Goal: Information Seeking & Learning: Learn about a topic

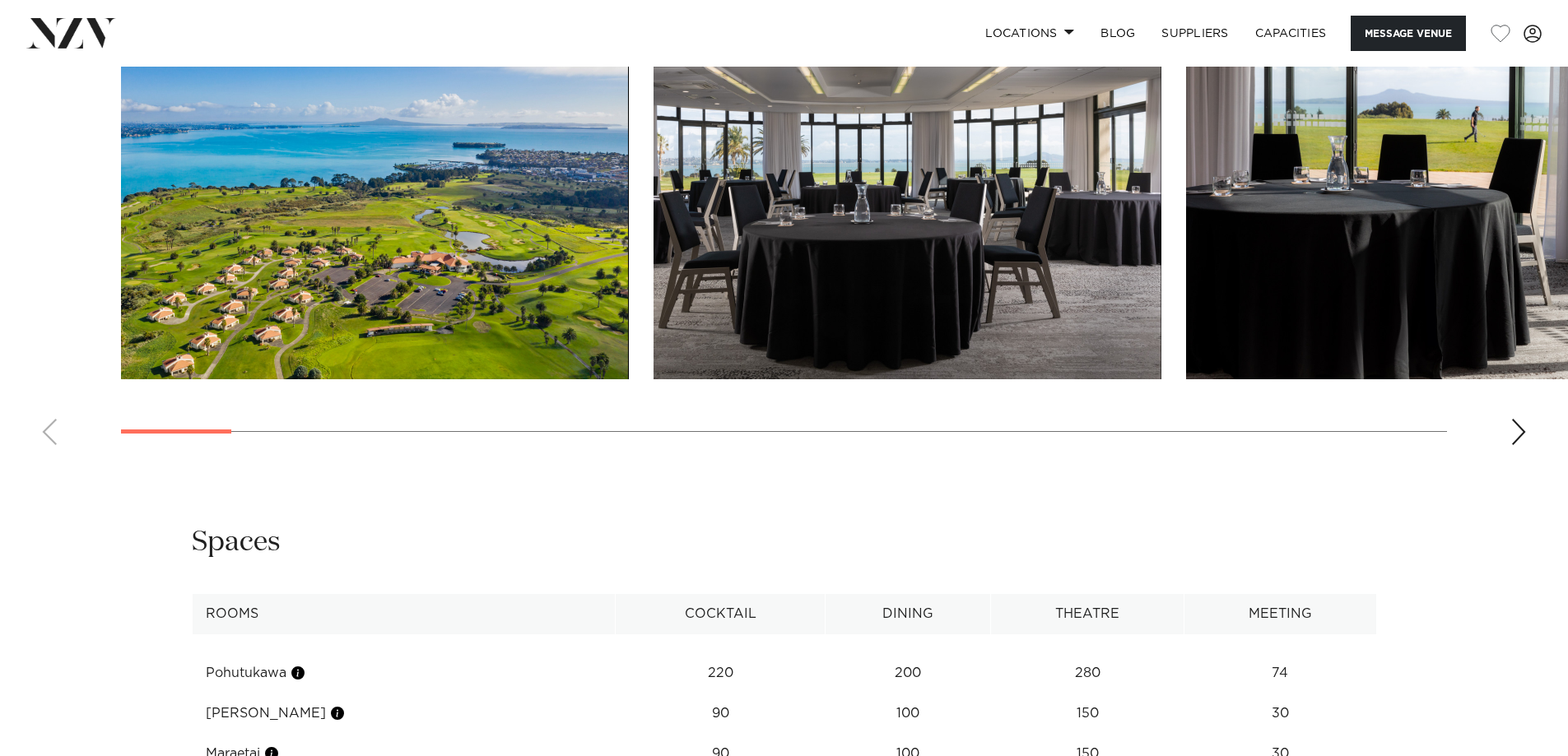
scroll to position [1975, 0]
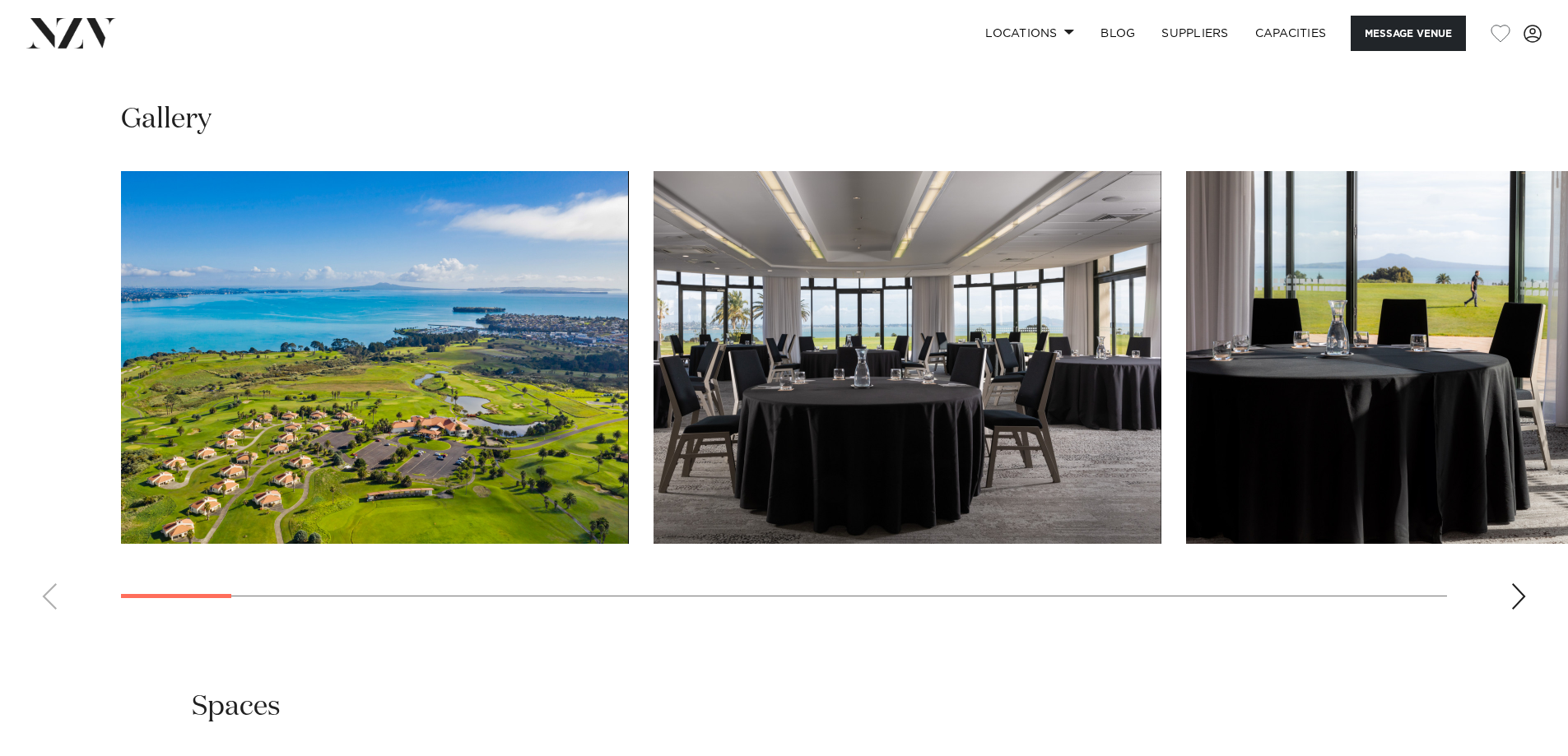
click at [1520, 609] on div "Next slide" at bounding box center [1519, 596] width 16 height 26
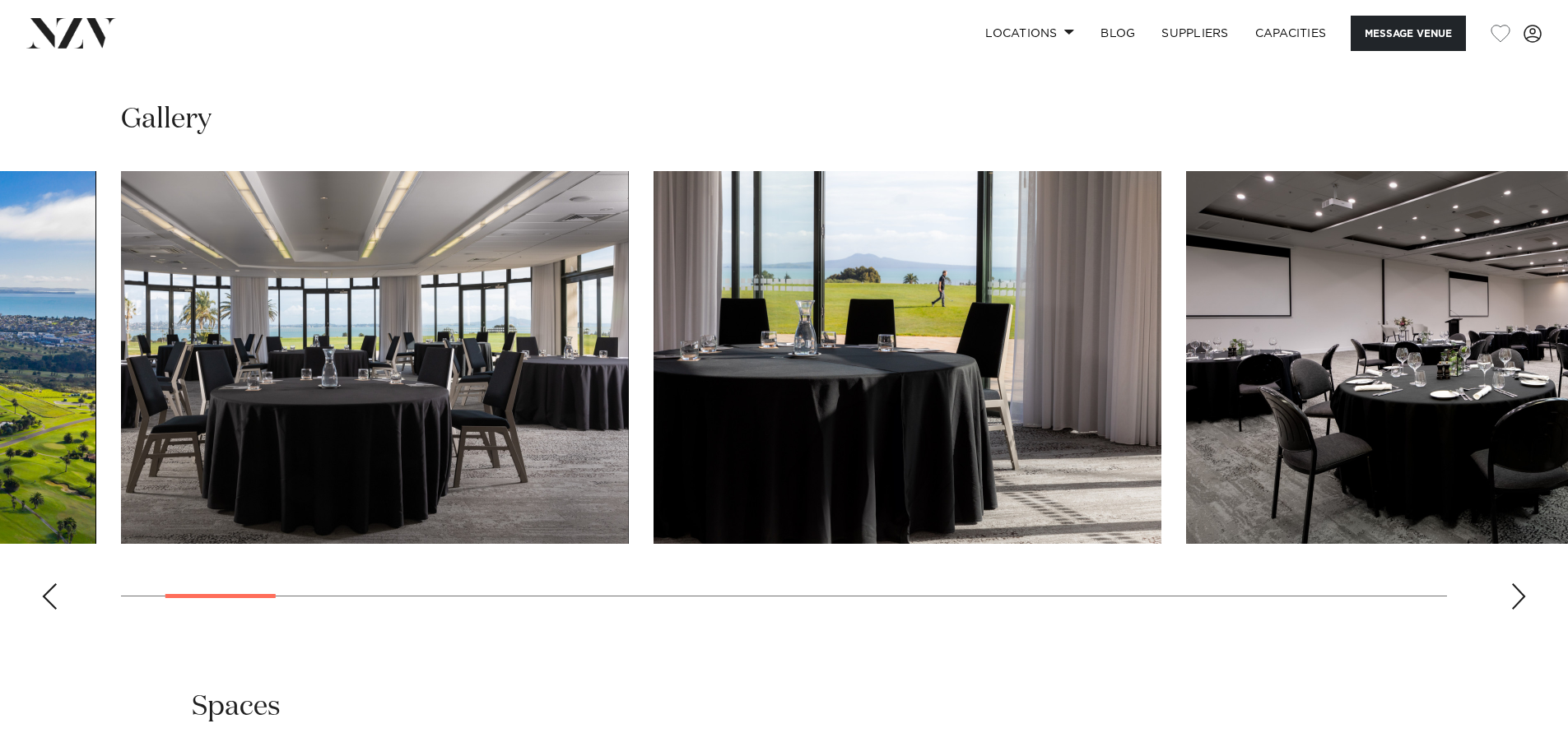
click at [1519, 609] on div "Next slide" at bounding box center [1519, 596] width 16 height 26
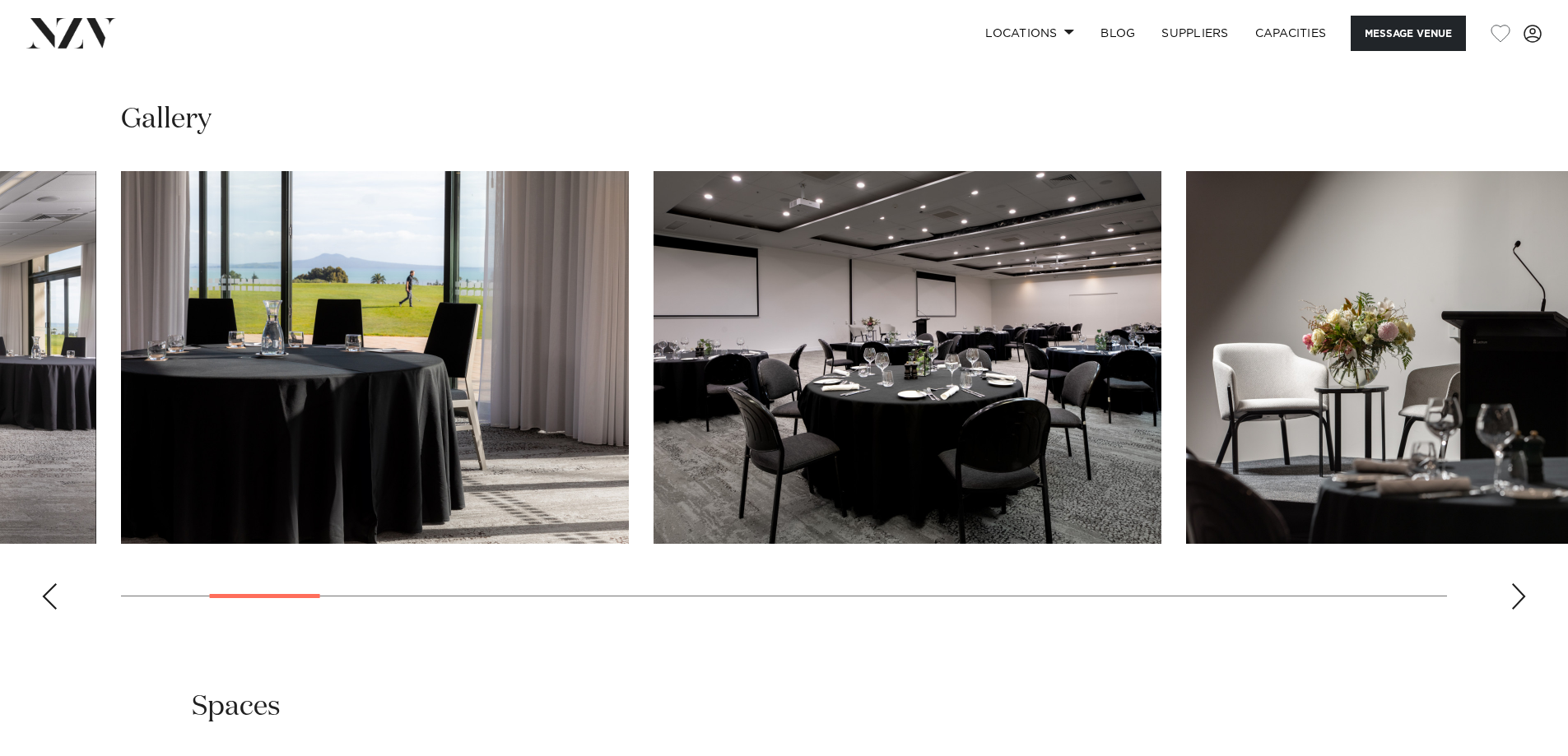
click at [1524, 609] on div "Next slide" at bounding box center [1519, 596] width 16 height 26
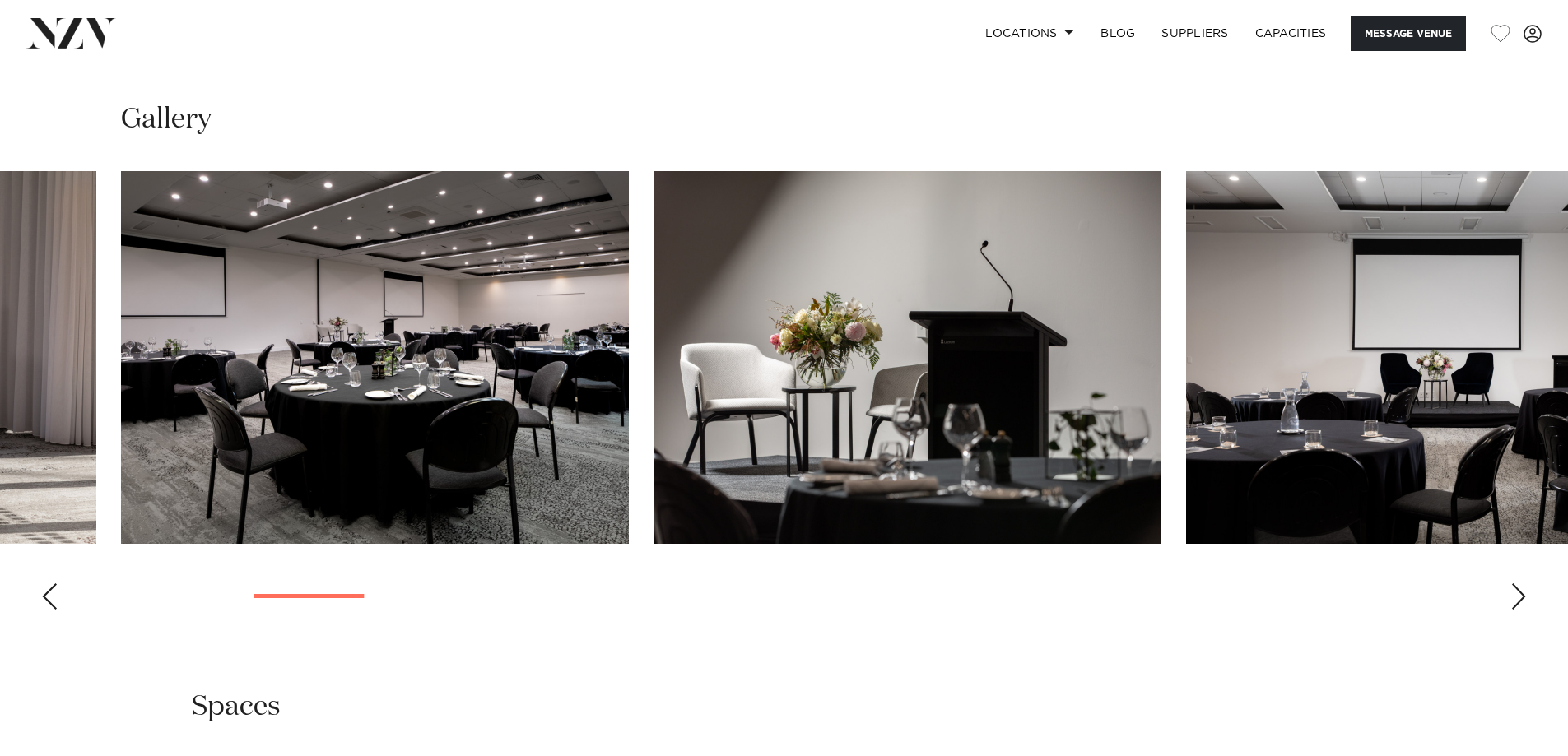
click at [1524, 609] on div "Next slide" at bounding box center [1519, 596] width 16 height 26
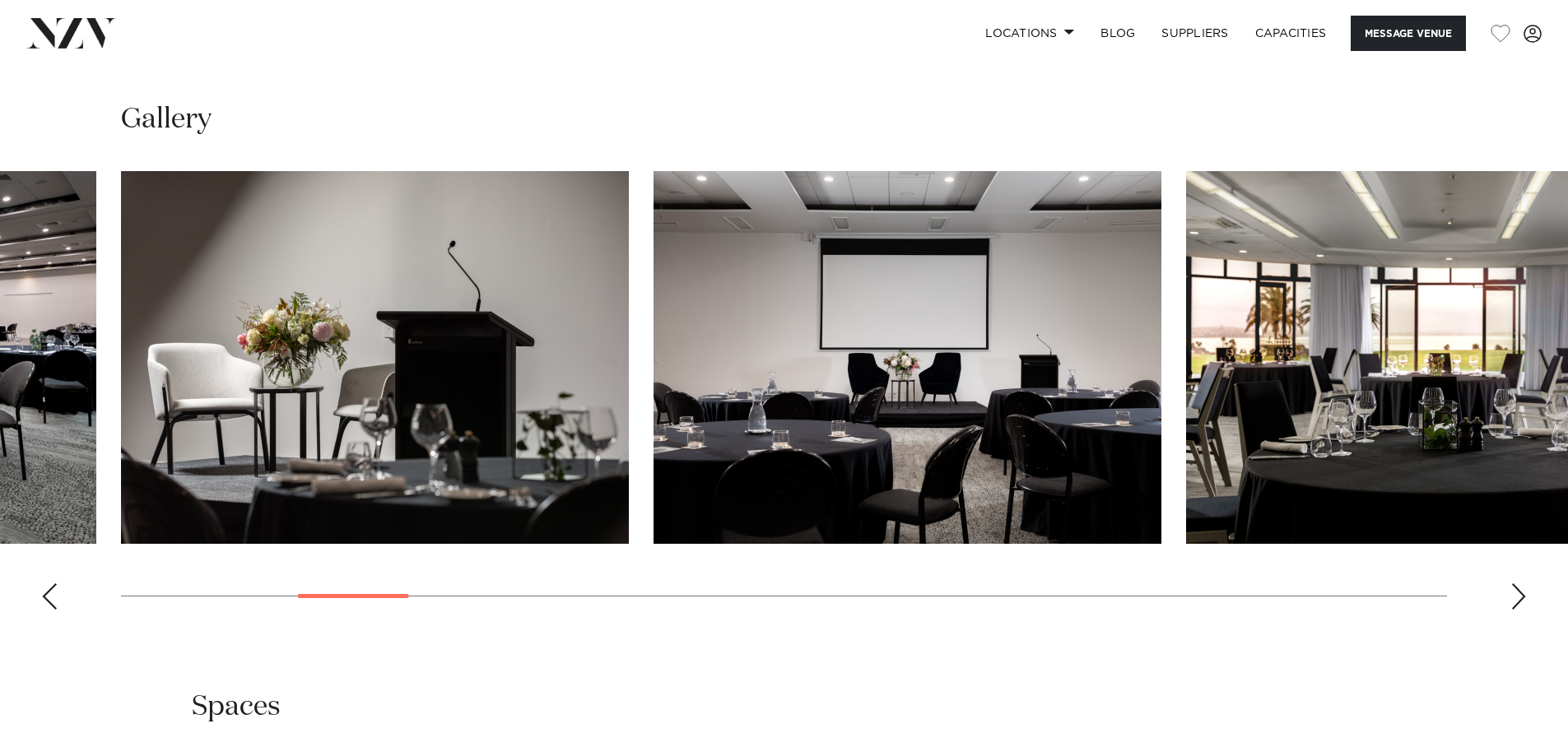
click at [1524, 609] on div "Next slide" at bounding box center [1519, 596] width 16 height 26
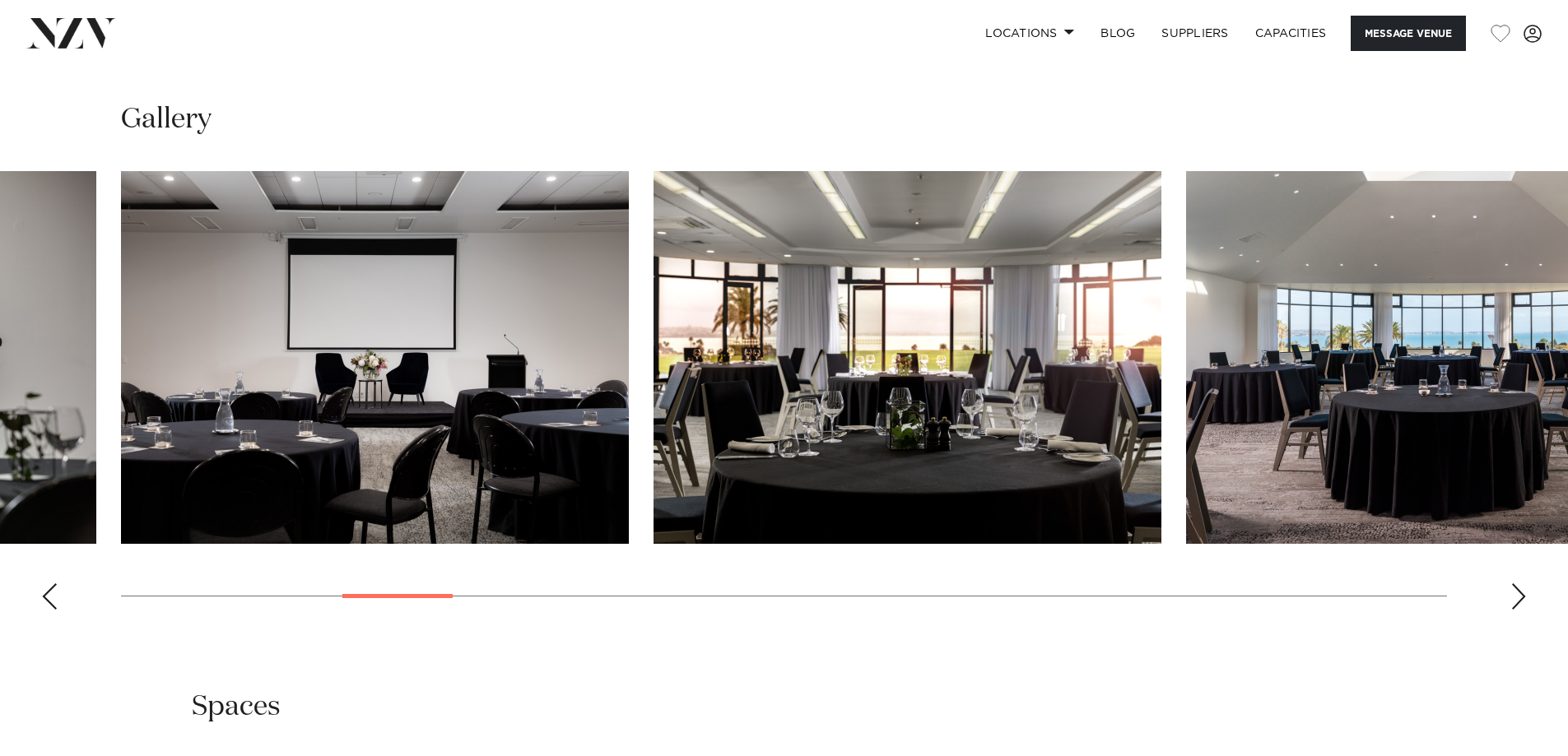
click at [1524, 609] on div "Next slide" at bounding box center [1519, 596] width 16 height 26
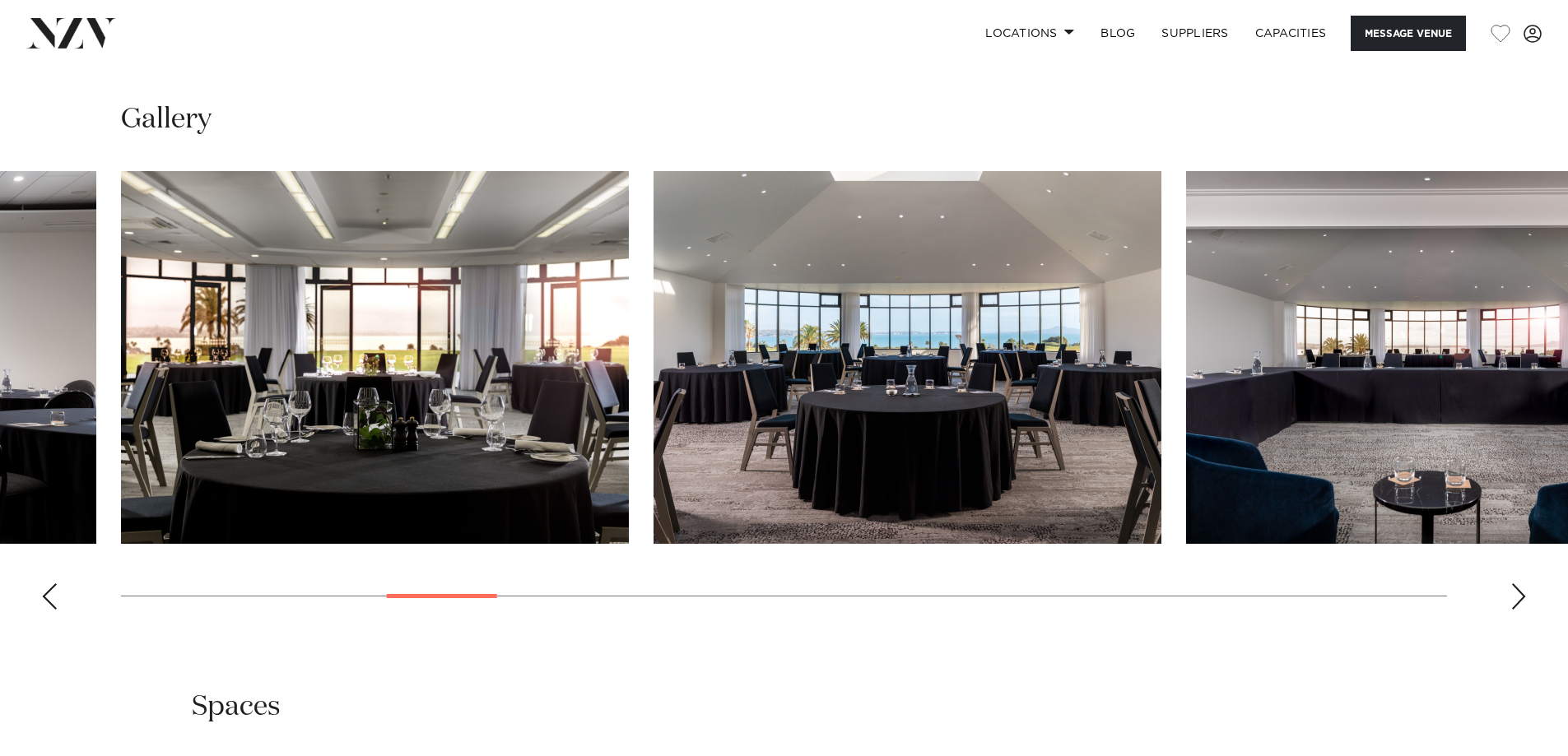
click at [1523, 609] on div "Next slide" at bounding box center [1519, 596] width 16 height 26
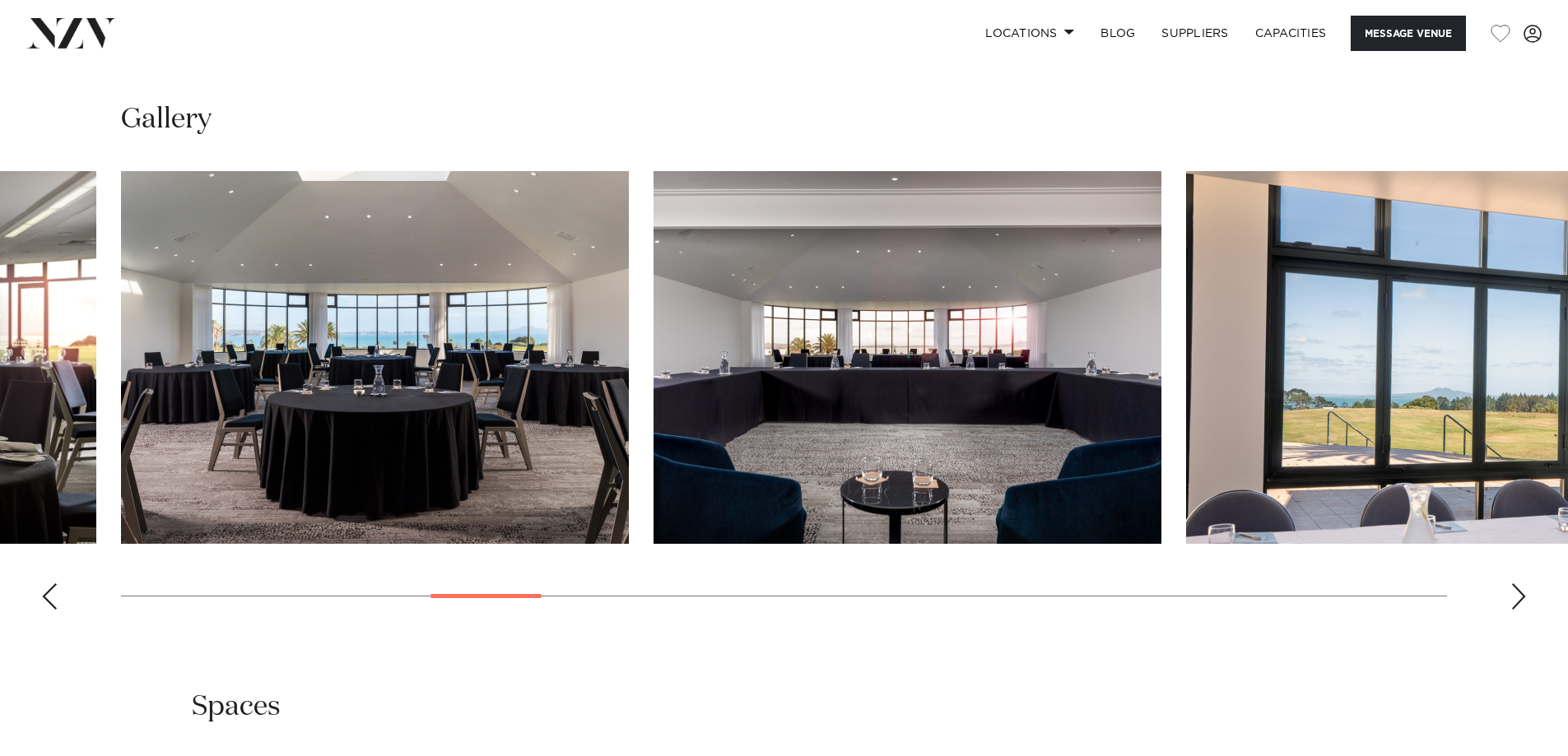
click at [1522, 609] on div "Next slide" at bounding box center [1519, 596] width 16 height 26
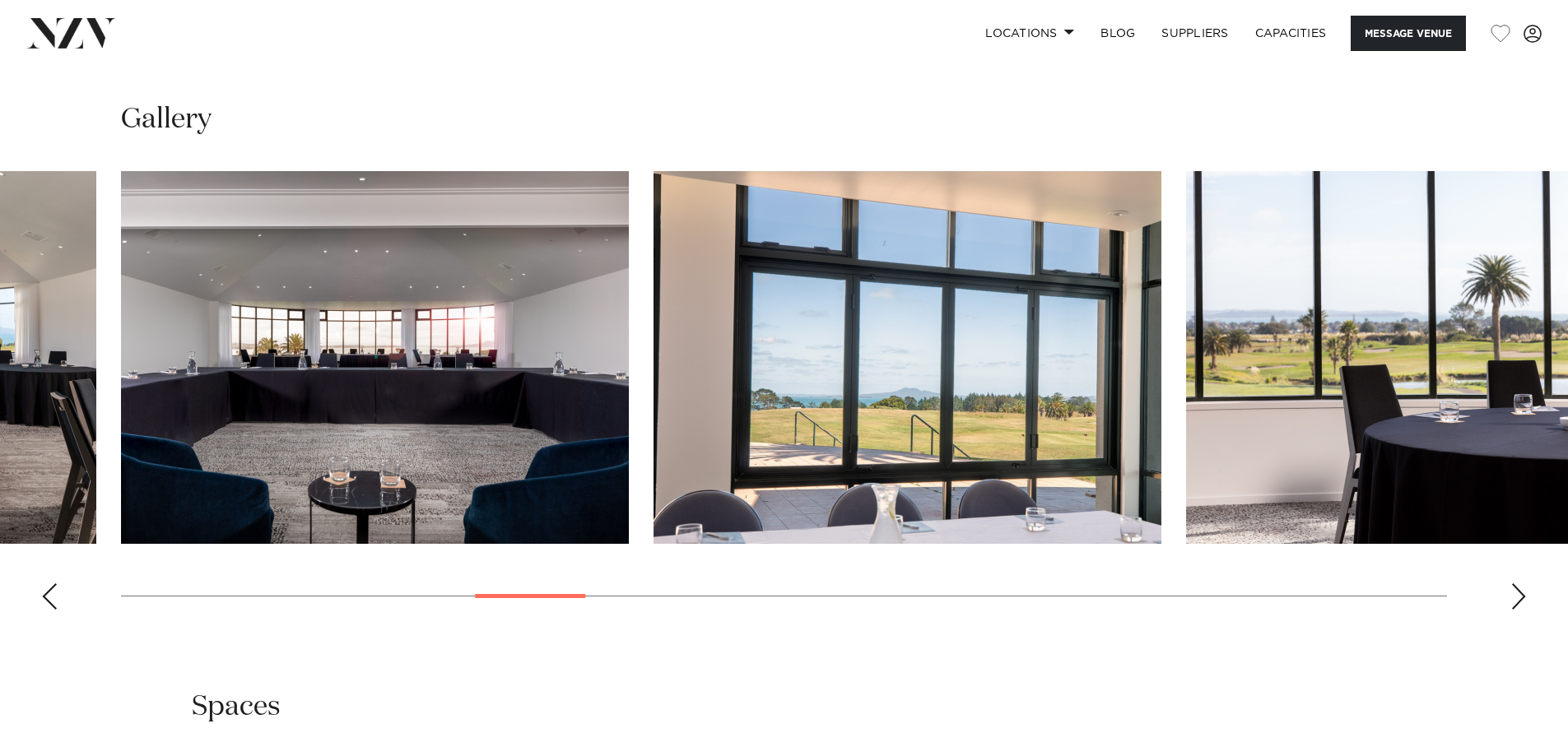
click at [1522, 609] on div "Next slide" at bounding box center [1519, 596] width 16 height 26
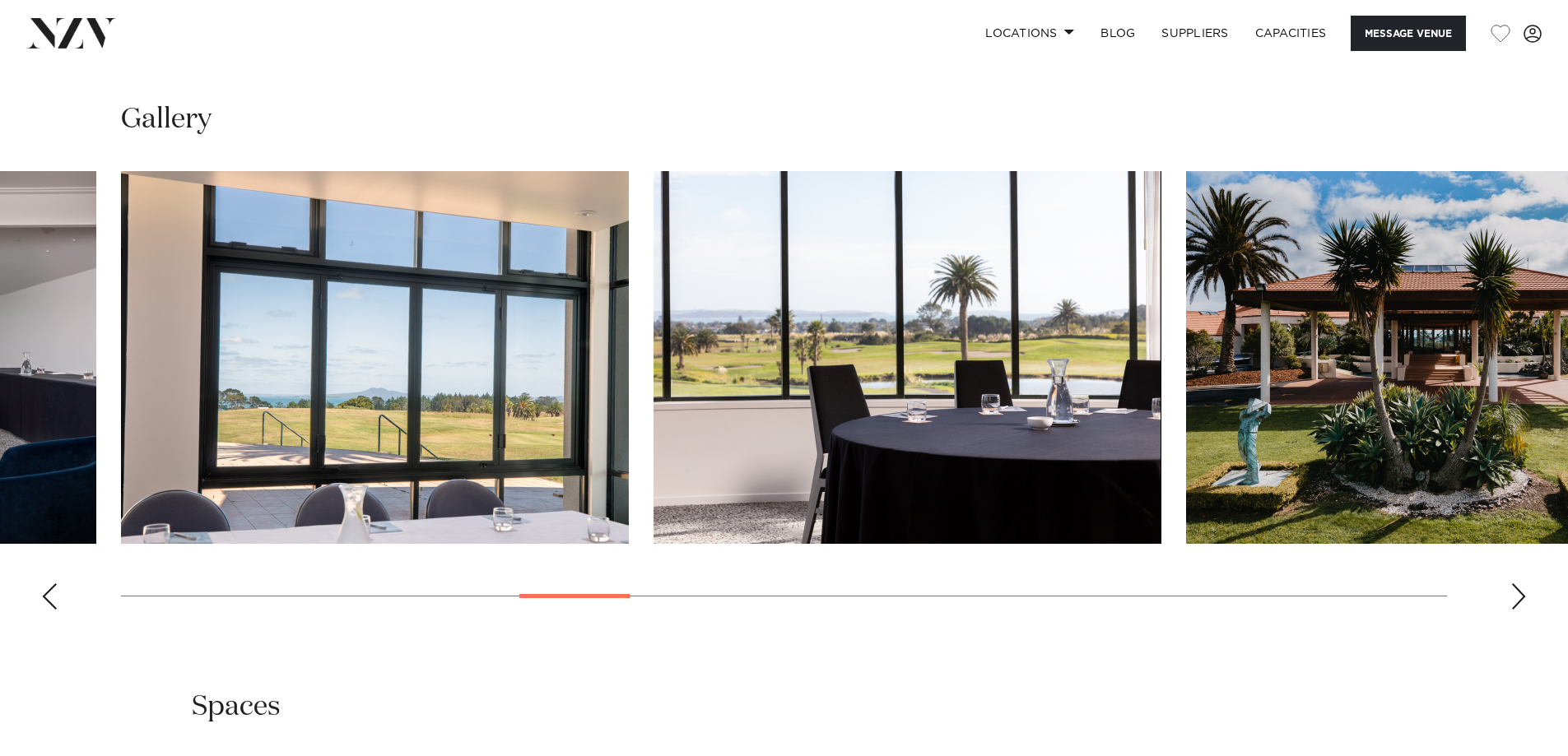
click at [1522, 609] on div "Next slide" at bounding box center [1519, 596] width 16 height 26
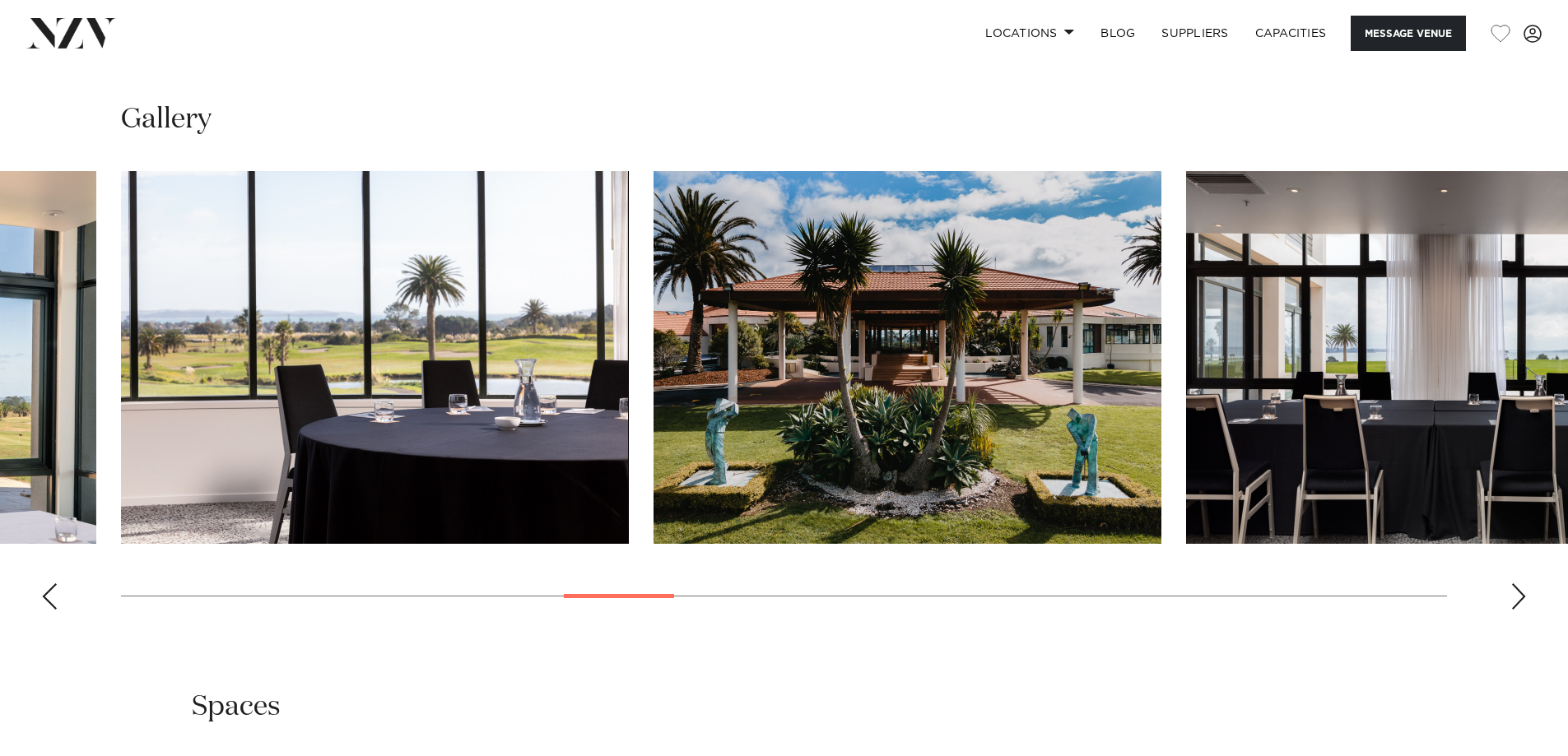
click at [1522, 609] on div "Next slide" at bounding box center [1519, 596] width 16 height 26
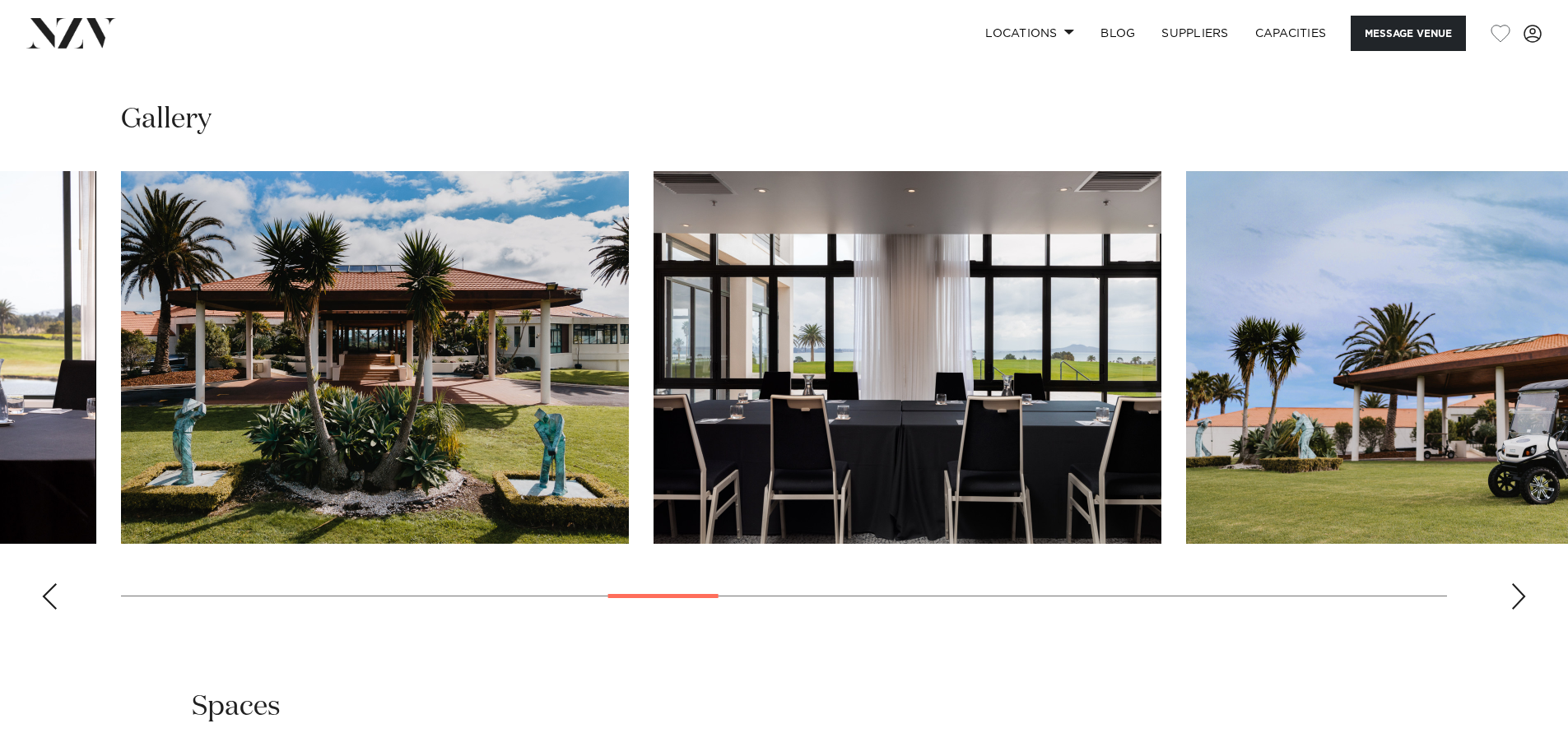
click at [1522, 609] on div "Next slide" at bounding box center [1519, 596] width 16 height 26
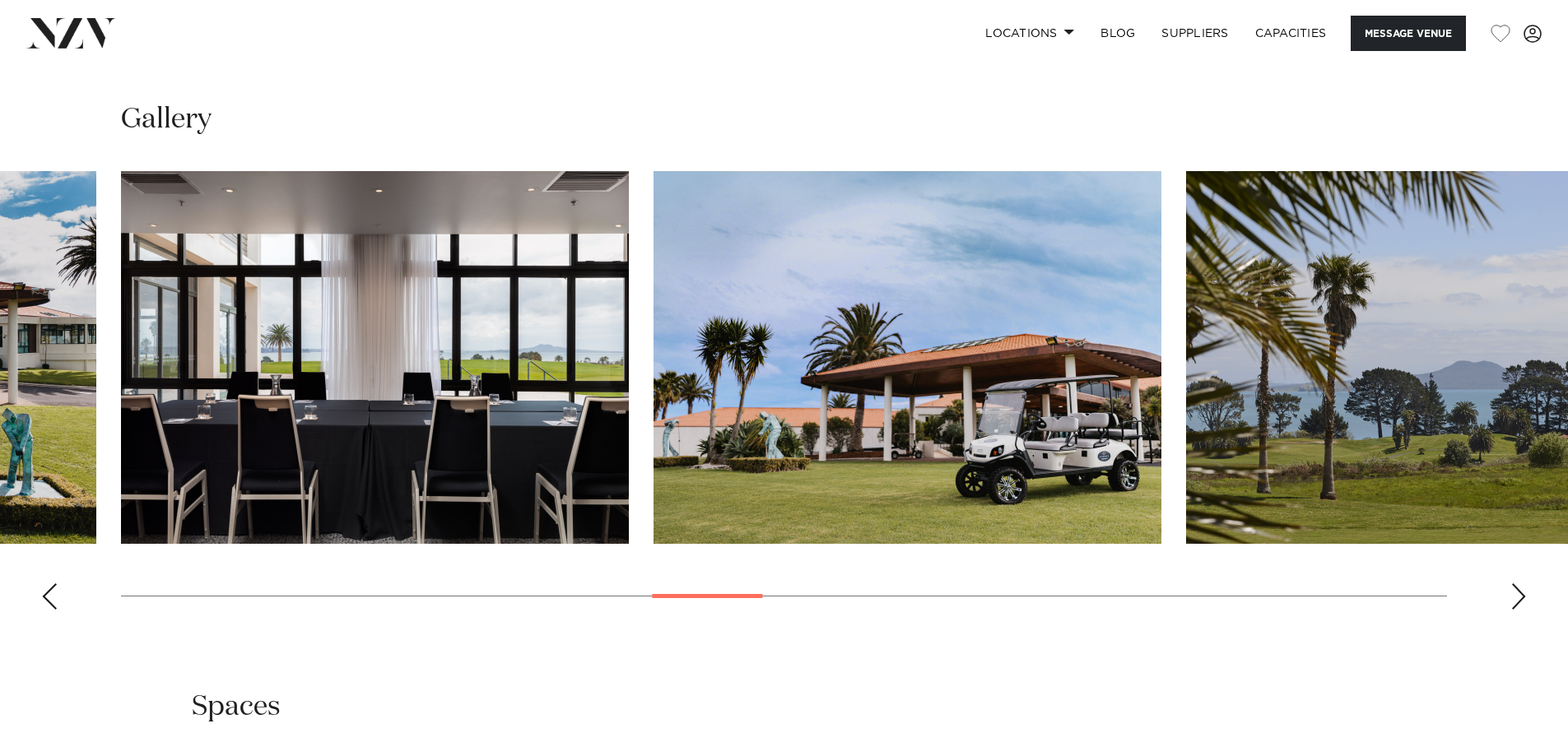
click at [1522, 609] on div "Next slide" at bounding box center [1519, 596] width 16 height 26
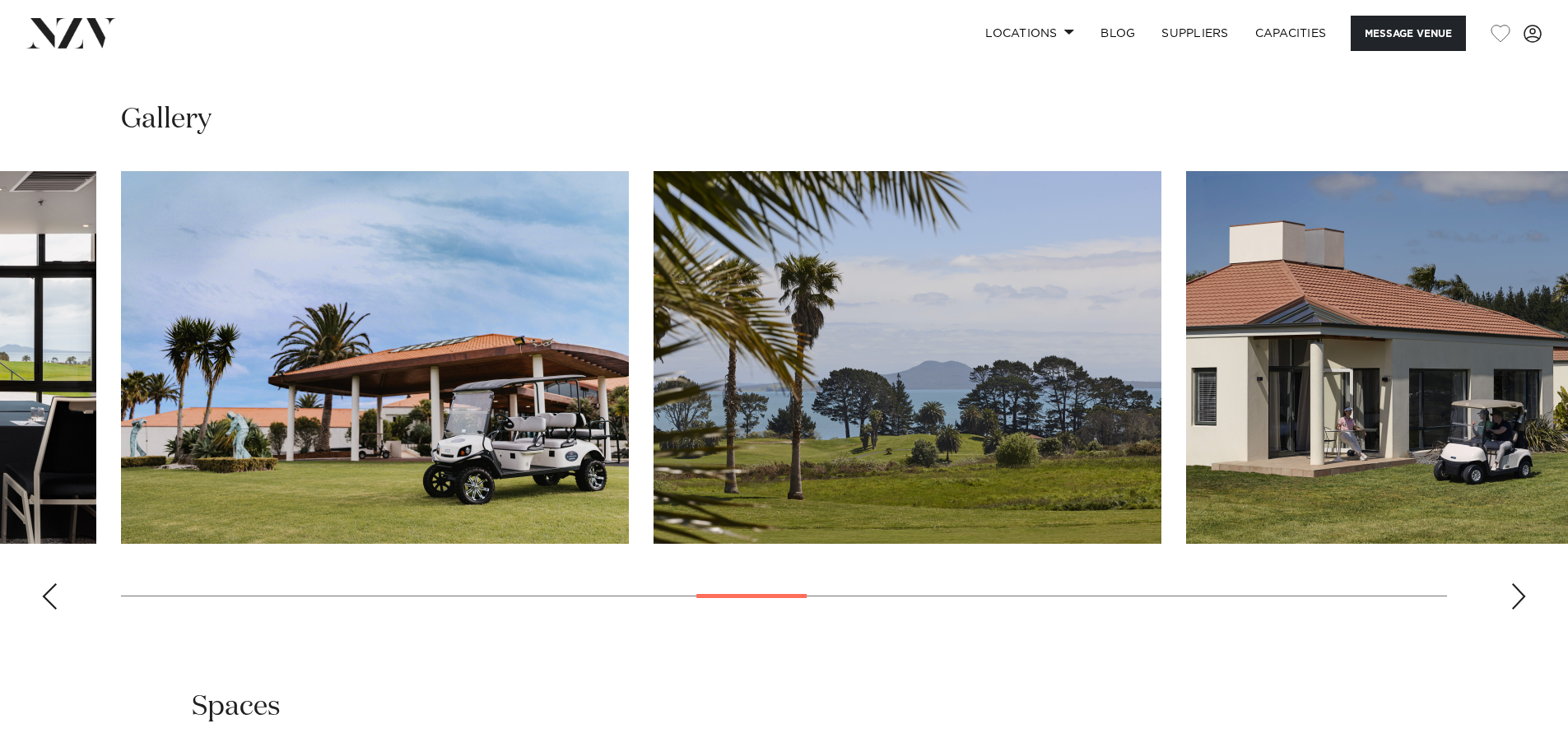
click at [1522, 609] on div "Next slide" at bounding box center [1519, 596] width 16 height 26
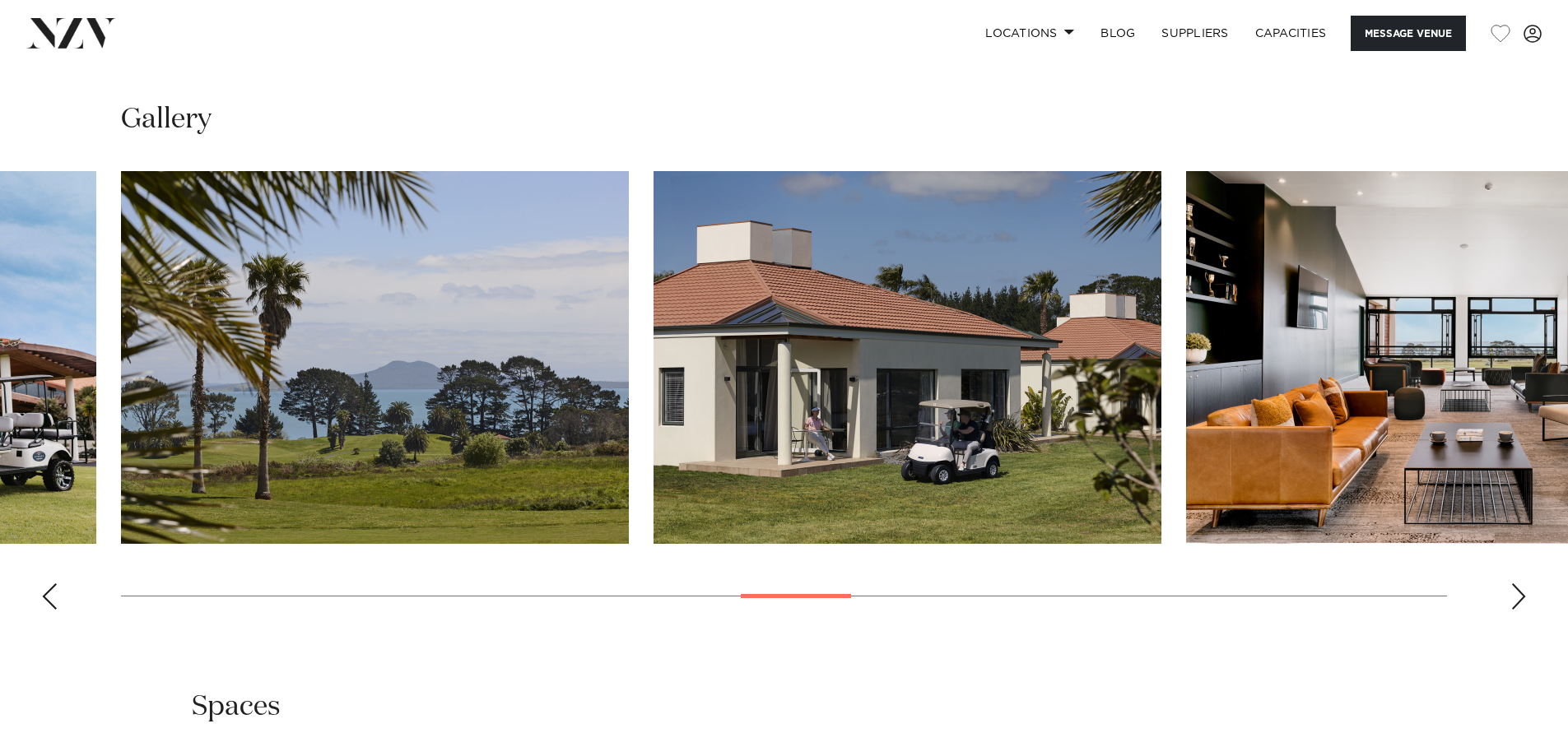
click at [1522, 609] on div "Next slide" at bounding box center [1519, 596] width 16 height 26
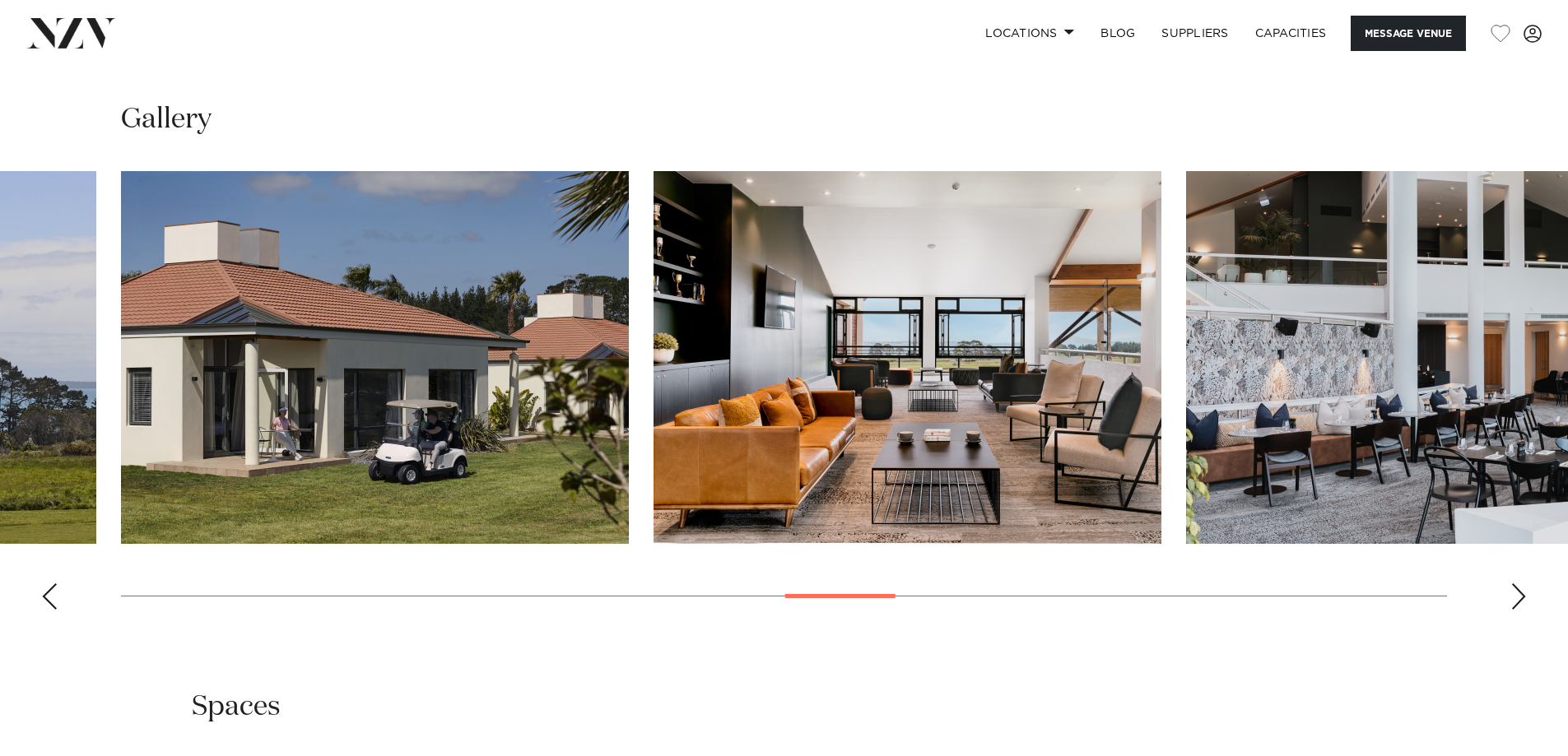
click at [1522, 609] on div "Next slide" at bounding box center [1519, 596] width 16 height 26
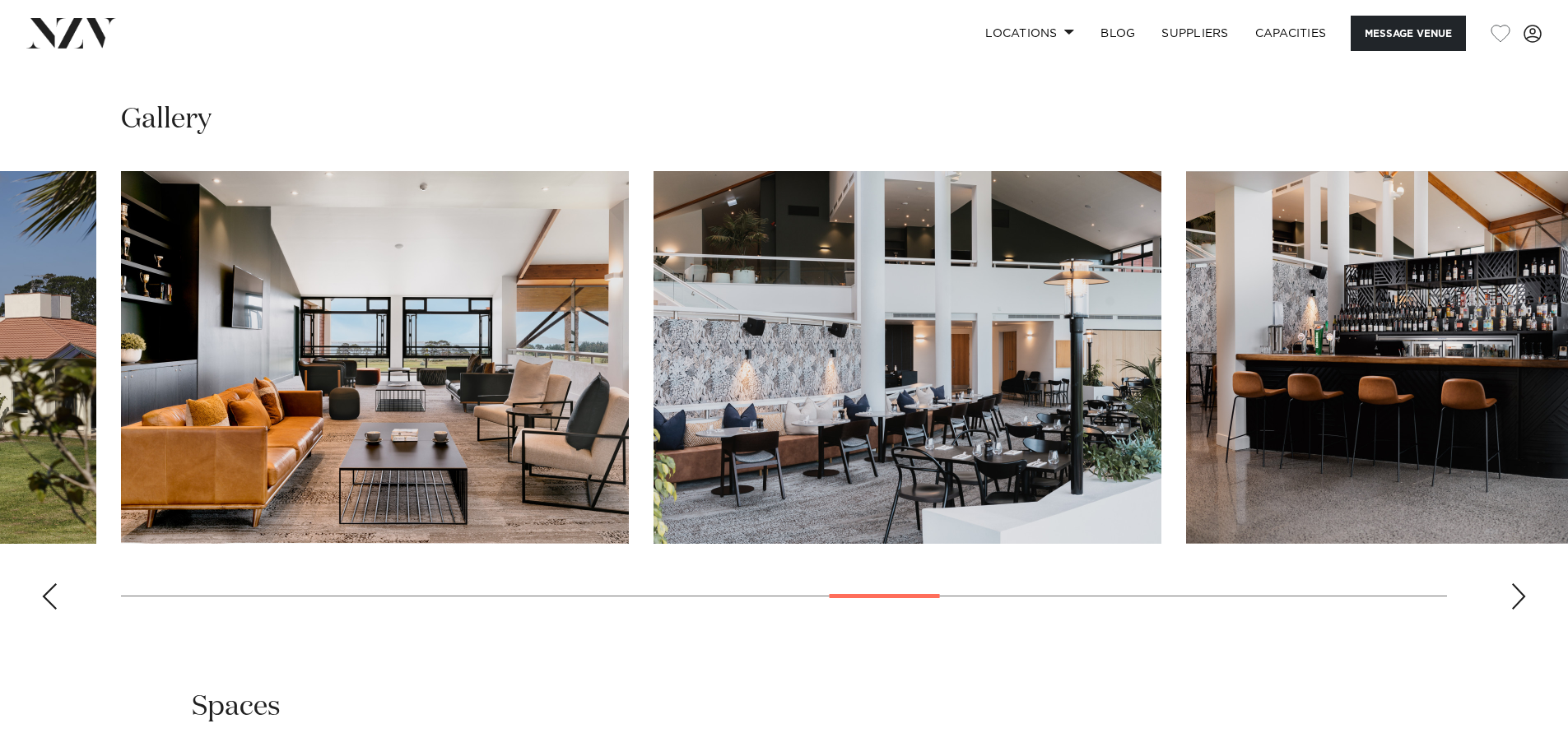
click at [1522, 609] on div "Next slide" at bounding box center [1519, 596] width 16 height 26
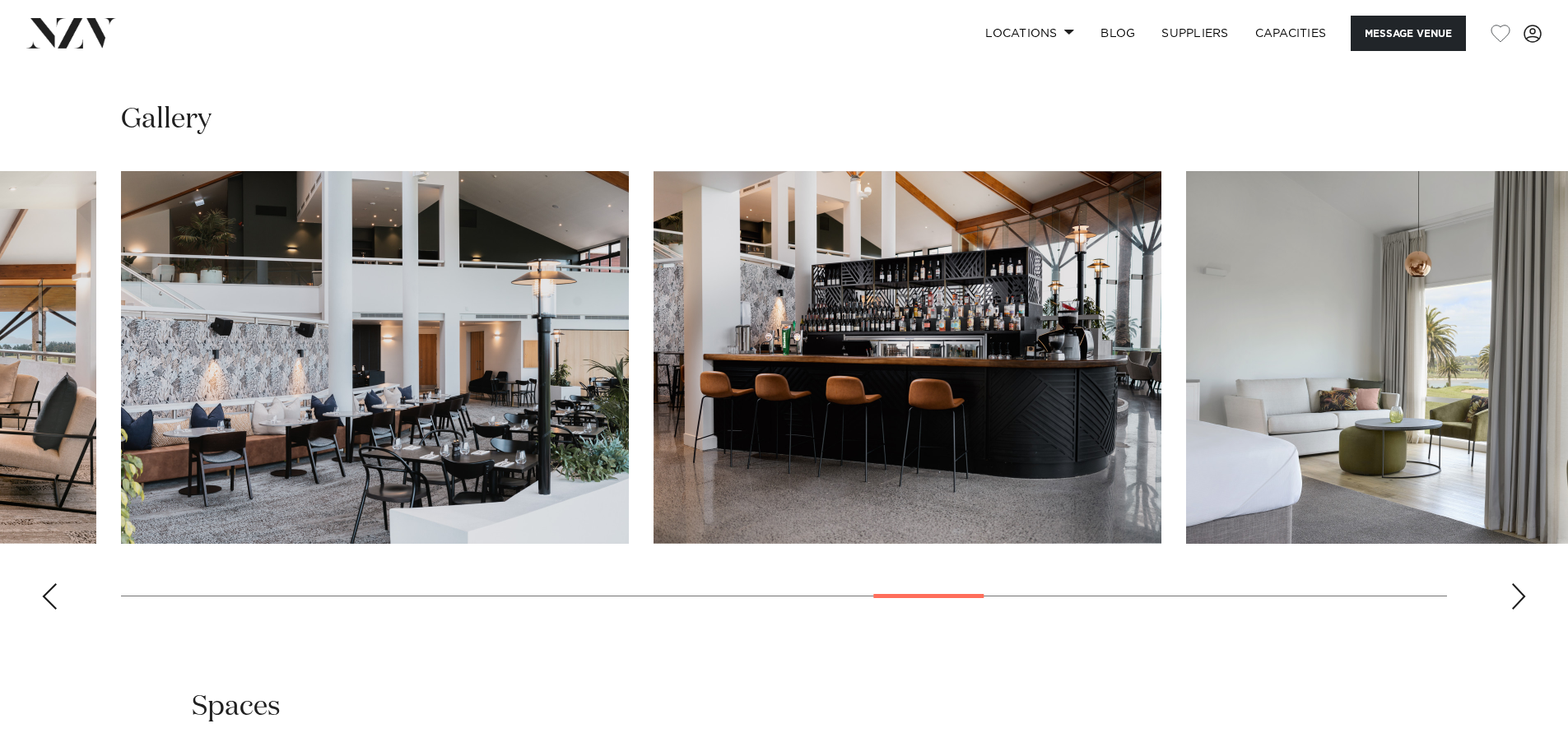
click at [1522, 609] on div "Next slide" at bounding box center [1519, 596] width 16 height 26
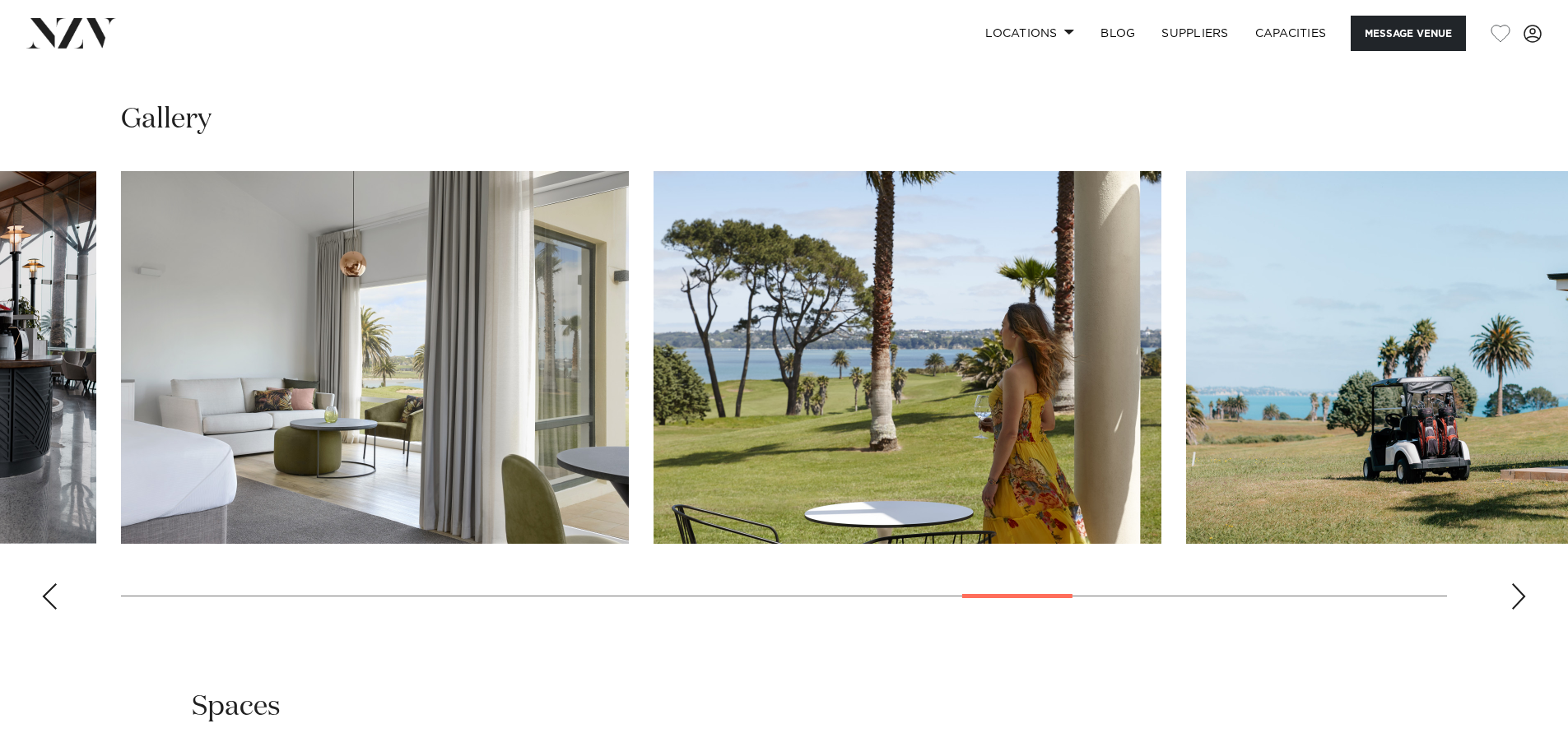
click at [550, 432] on img "20 / 30" at bounding box center [375, 357] width 508 height 373
click at [494, 413] on img "20 / 30" at bounding box center [375, 357] width 508 height 373
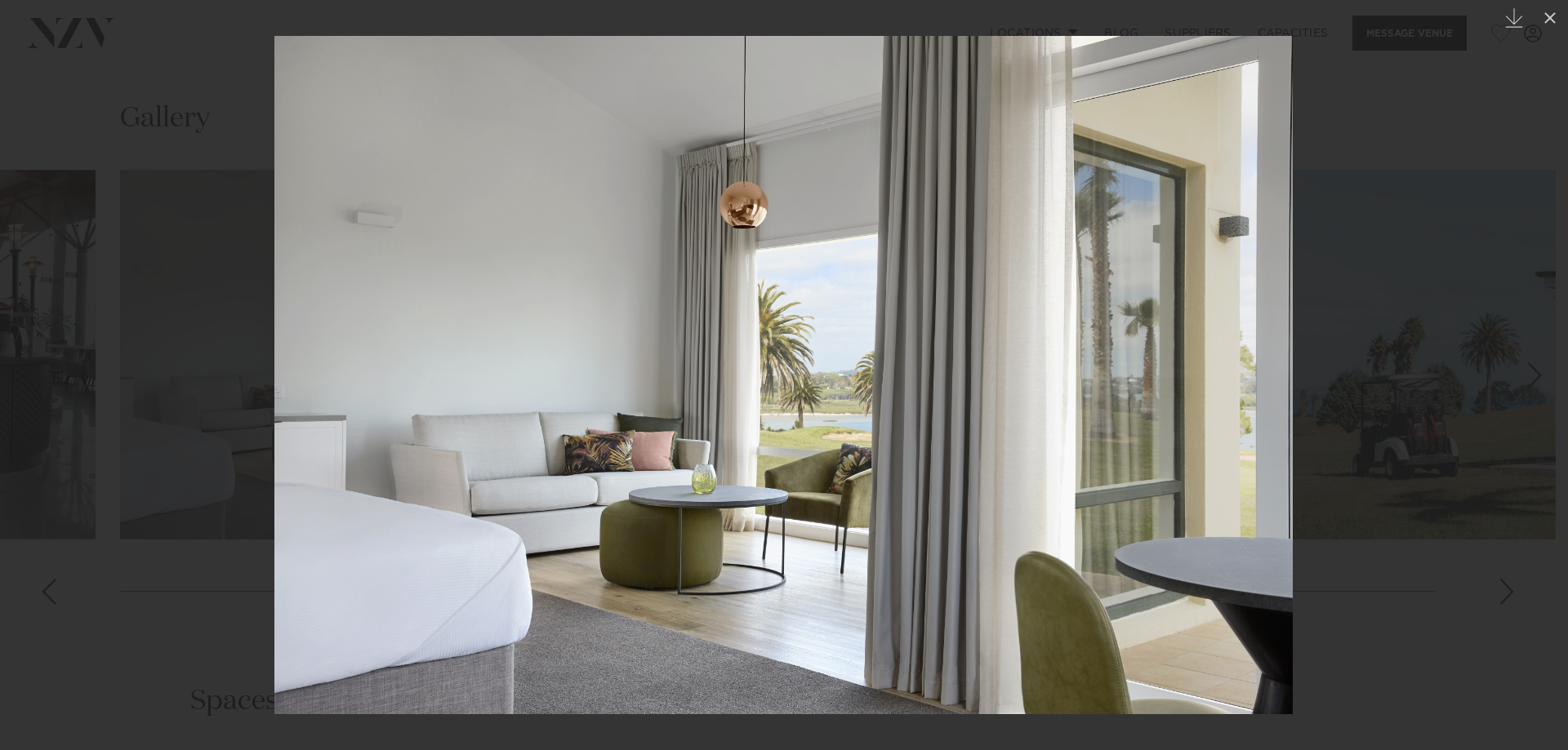
click at [1379, 340] on div at bounding box center [784, 375] width 1568 height 750
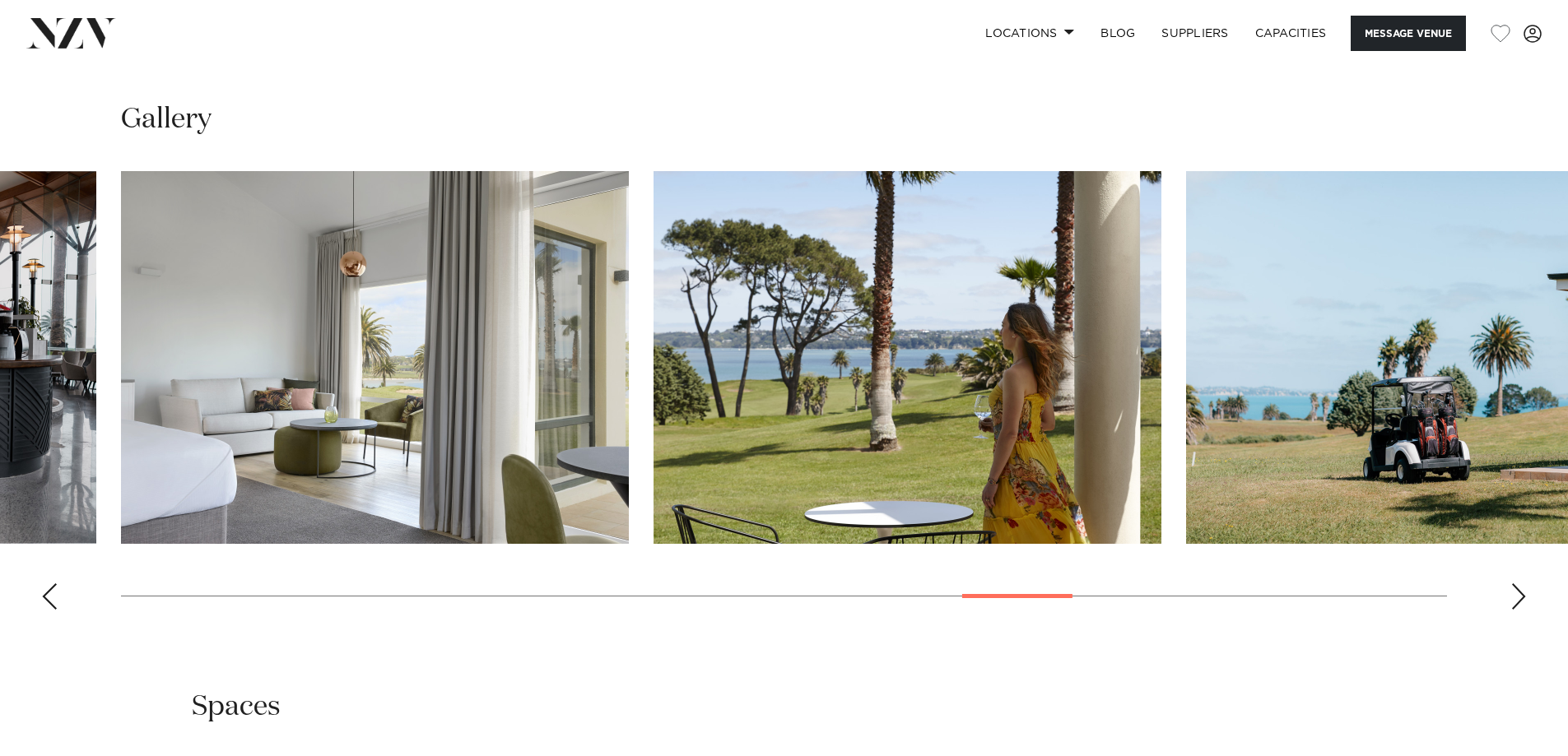
click at [1543, 623] on swiper-container at bounding box center [784, 397] width 1568 height 451
click at [1539, 623] on swiper-container at bounding box center [784, 397] width 1568 height 451
click at [1531, 623] on swiper-container at bounding box center [784, 397] width 1568 height 451
click at [1522, 609] on div "Next slide" at bounding box center [1519, 596] width 16 height 26
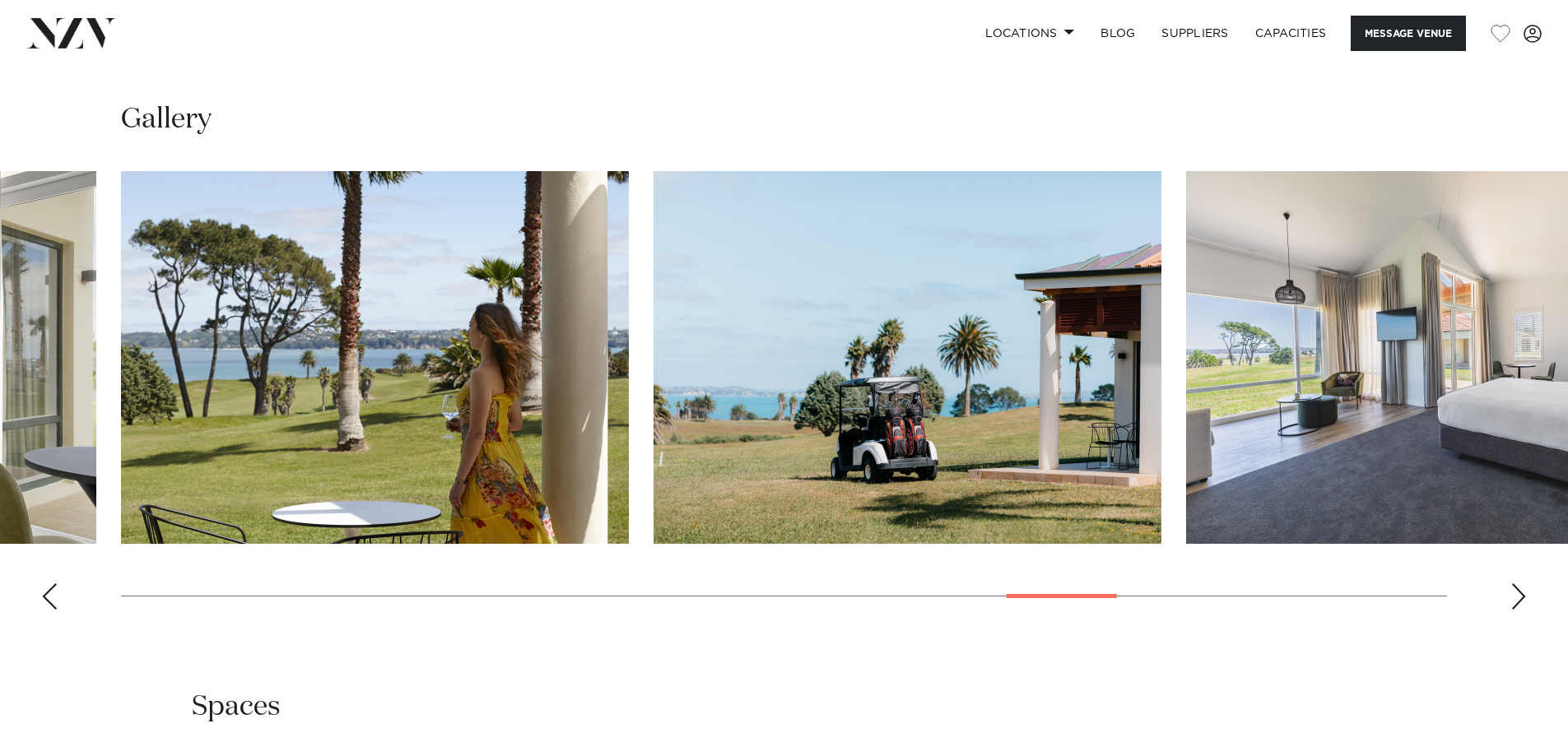
click at [1522, 609] on div "Next slide" at bounding box center [1519, 596] width 16 height 26
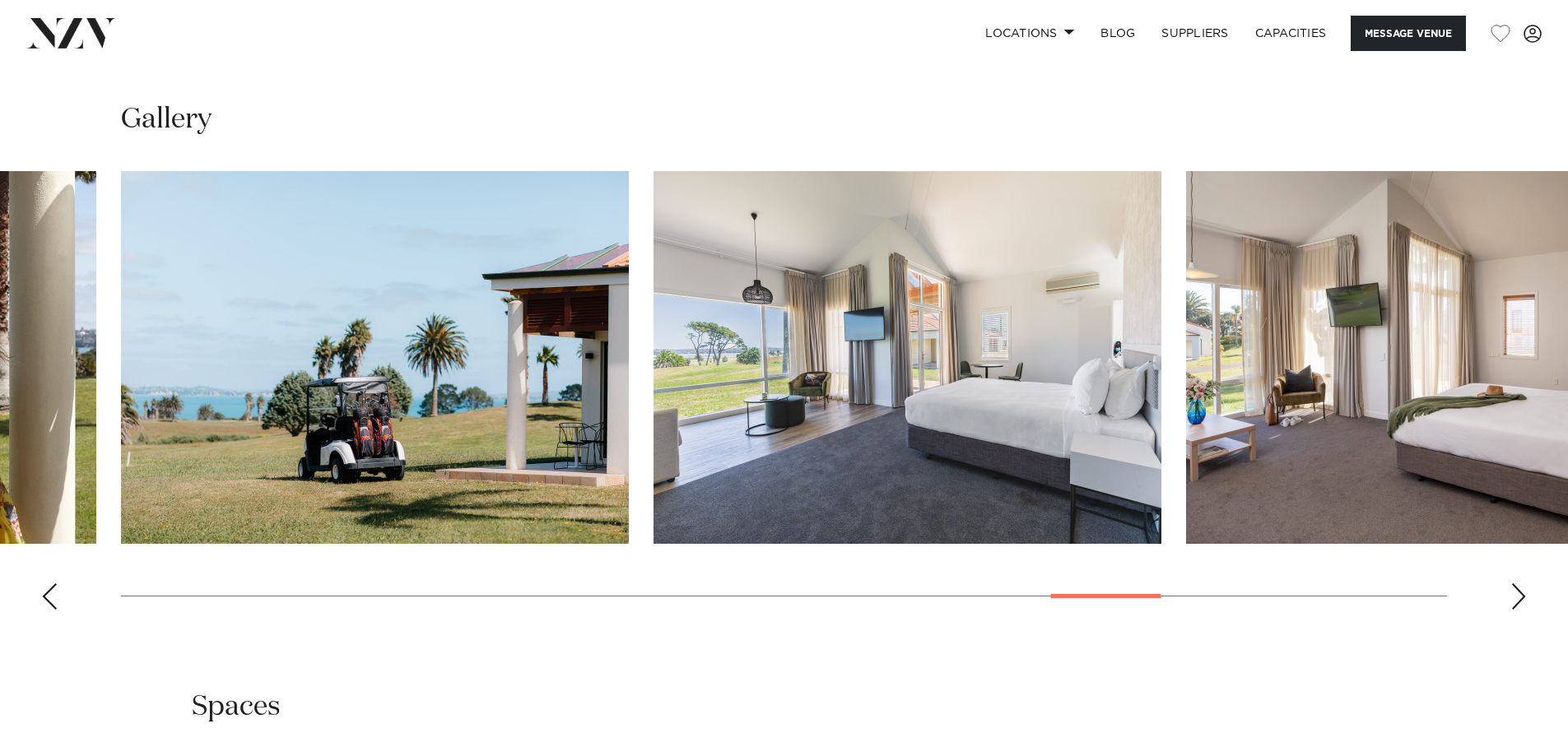
click at [1522, 609] on div "Next slide" at bounding box center [1519, 596] width 16 height 26
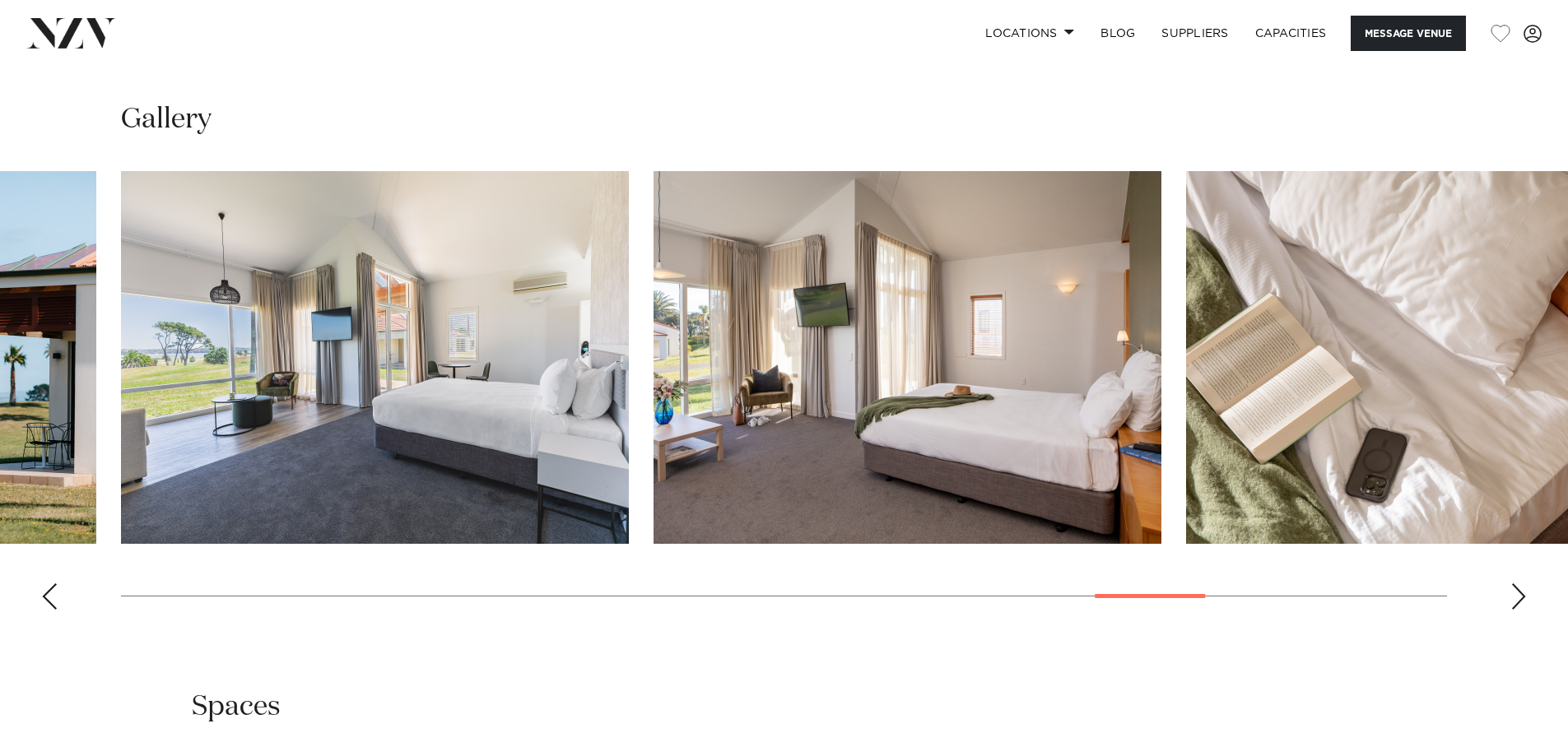
click at [1523, 609] on div "Next slide" at bounding box center [1519, 596] width 16 height 26
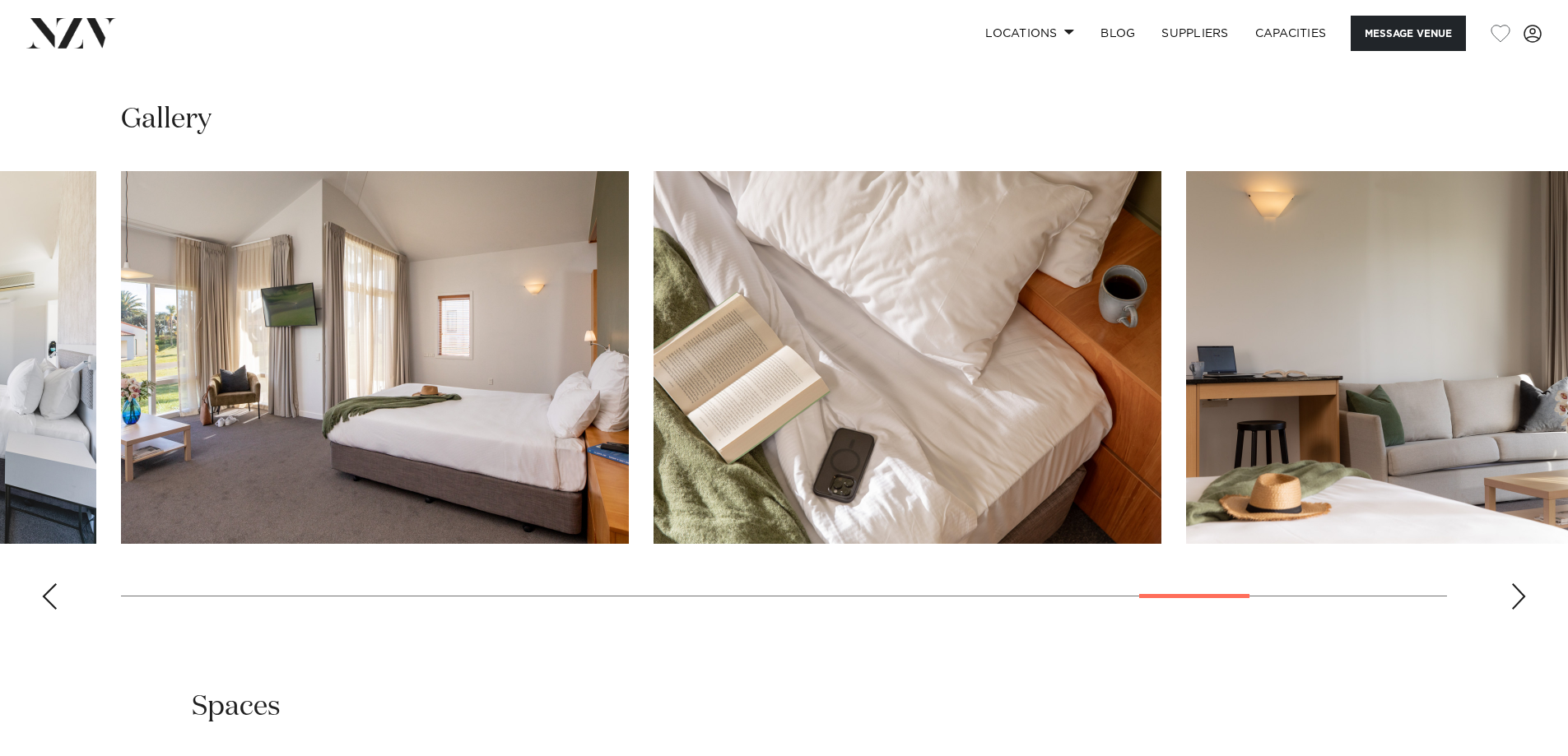
click at [1523, 609] on div "Next slide" at bounding box center [1519, 596] width 16 height 26
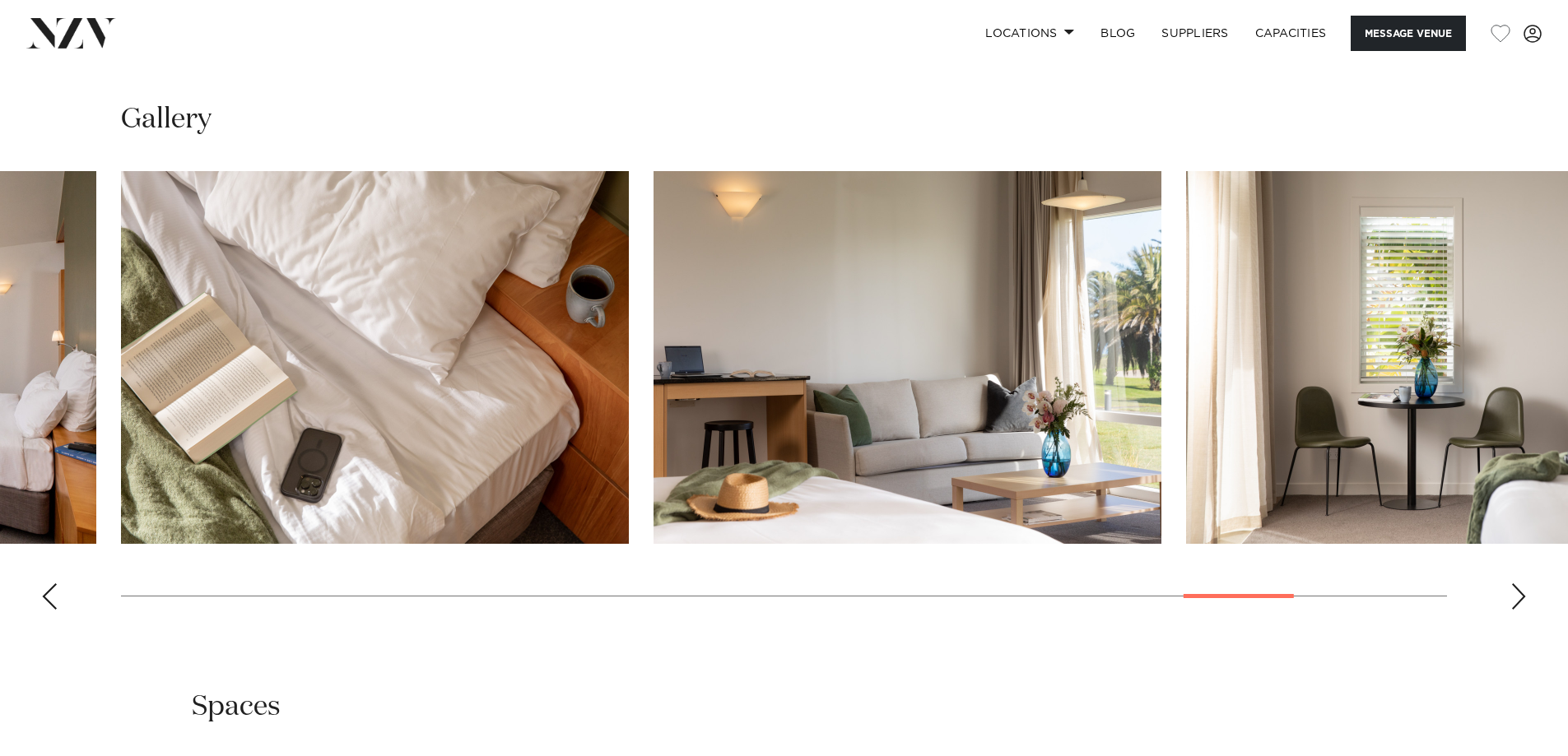
click at [1523, 609] on div "Next slide" at bounding box center [1519, 596] width 16 height 26
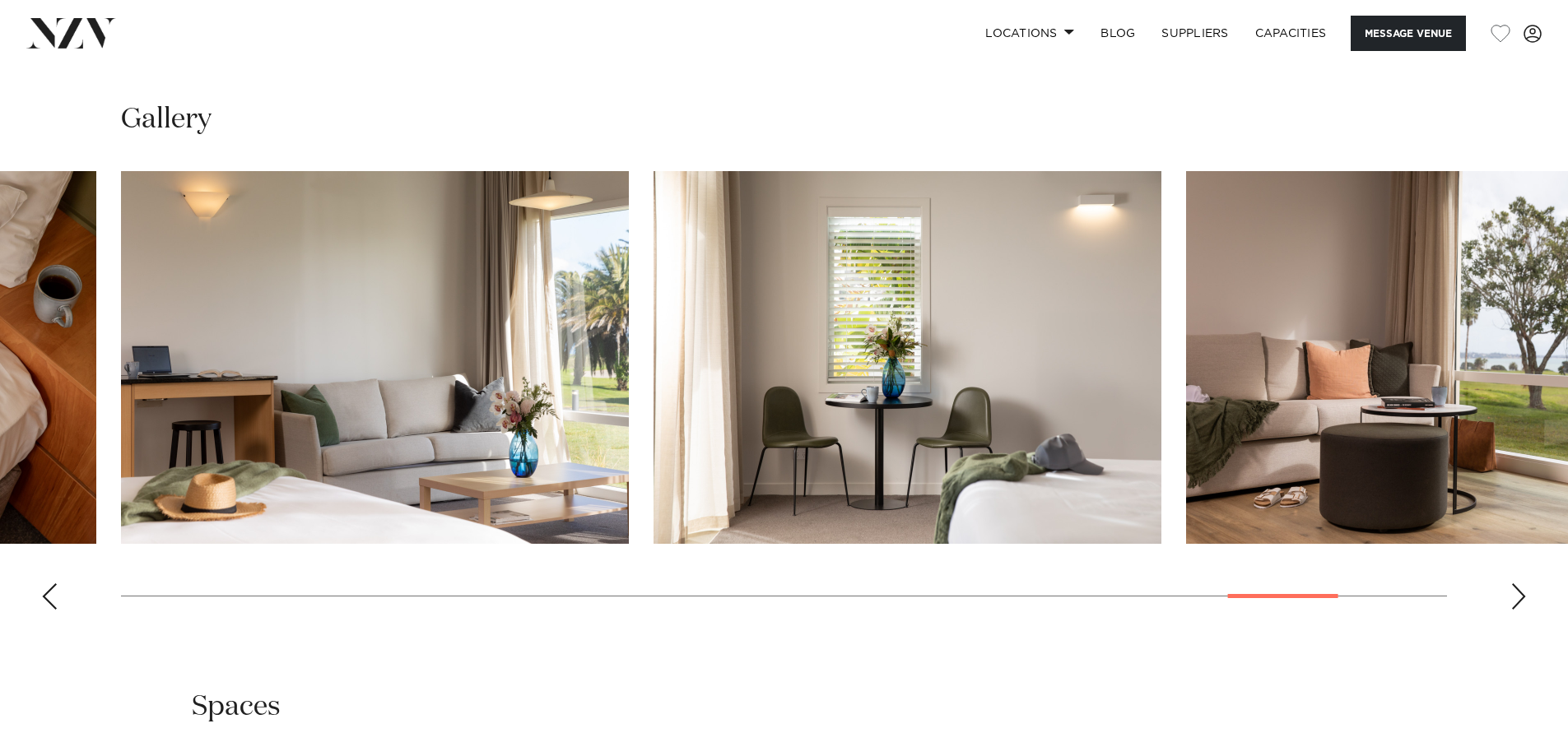
click at [1523, 609] on div "Next slide" at bounding box center [1519, 596] width 16 height 26
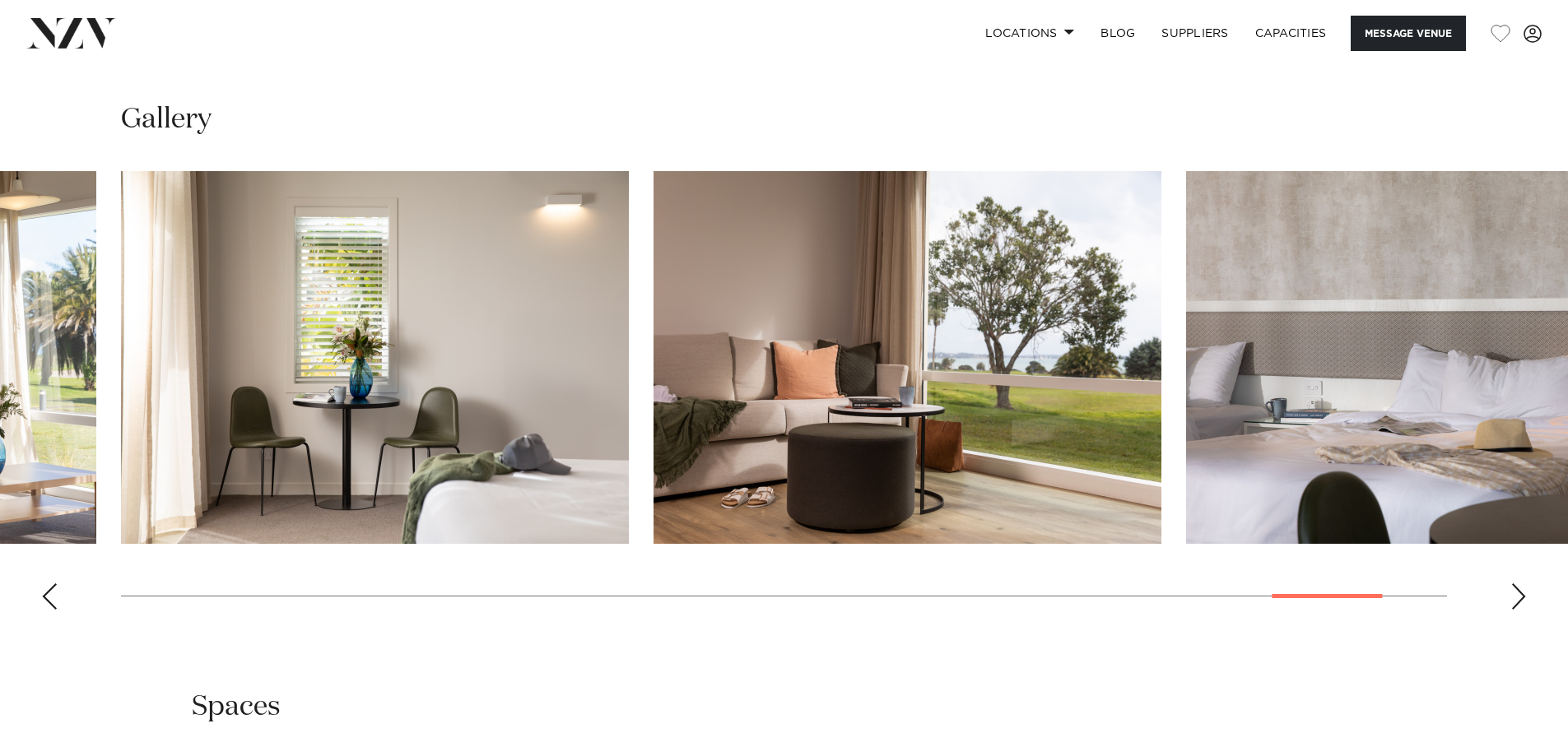
click at [1523, 609] on div "Next slide" at bounding box center [1519, 596] width 16 height 26
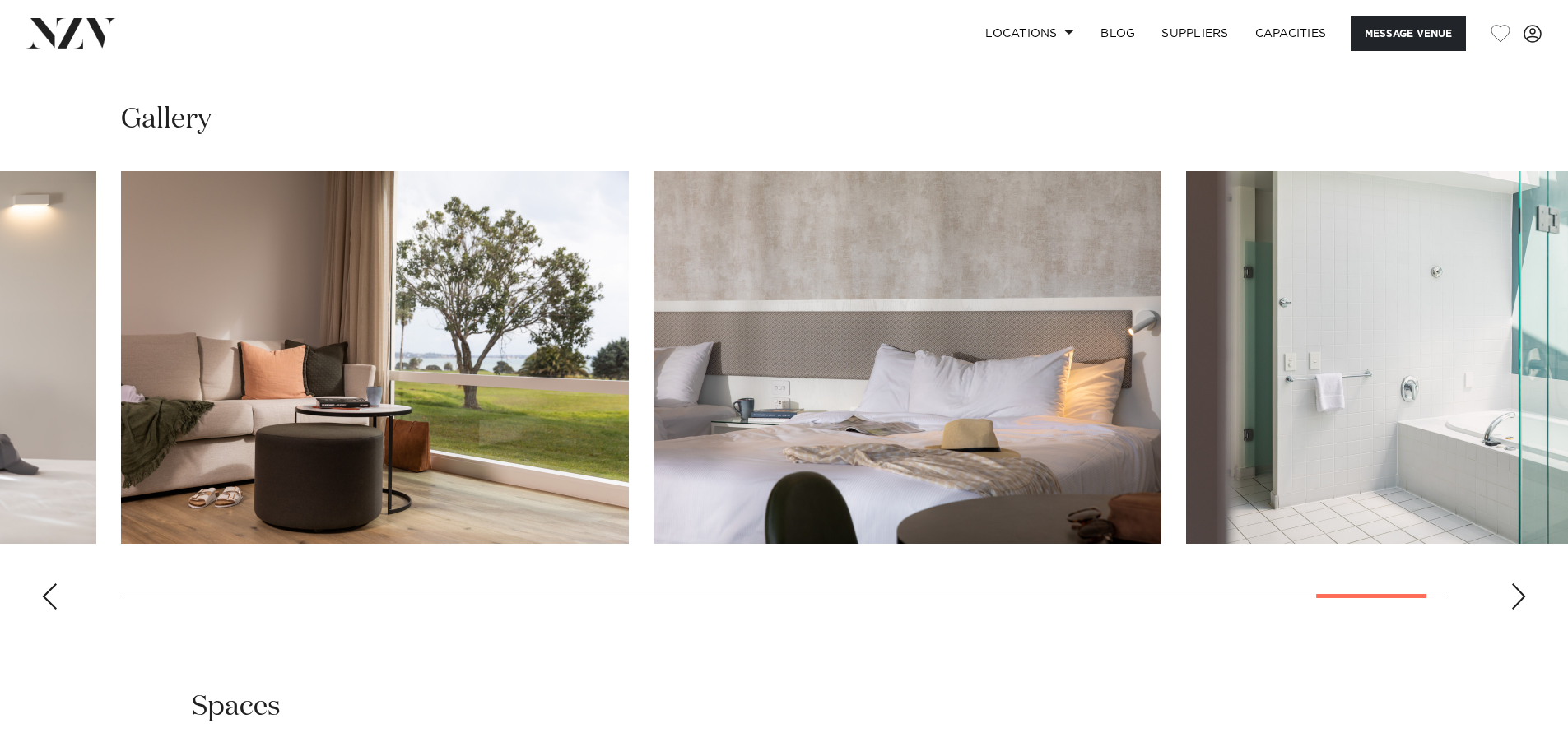
click at [1523, 609] on div "Next slide" at bounding box center [1519, 596] width 16 height 26
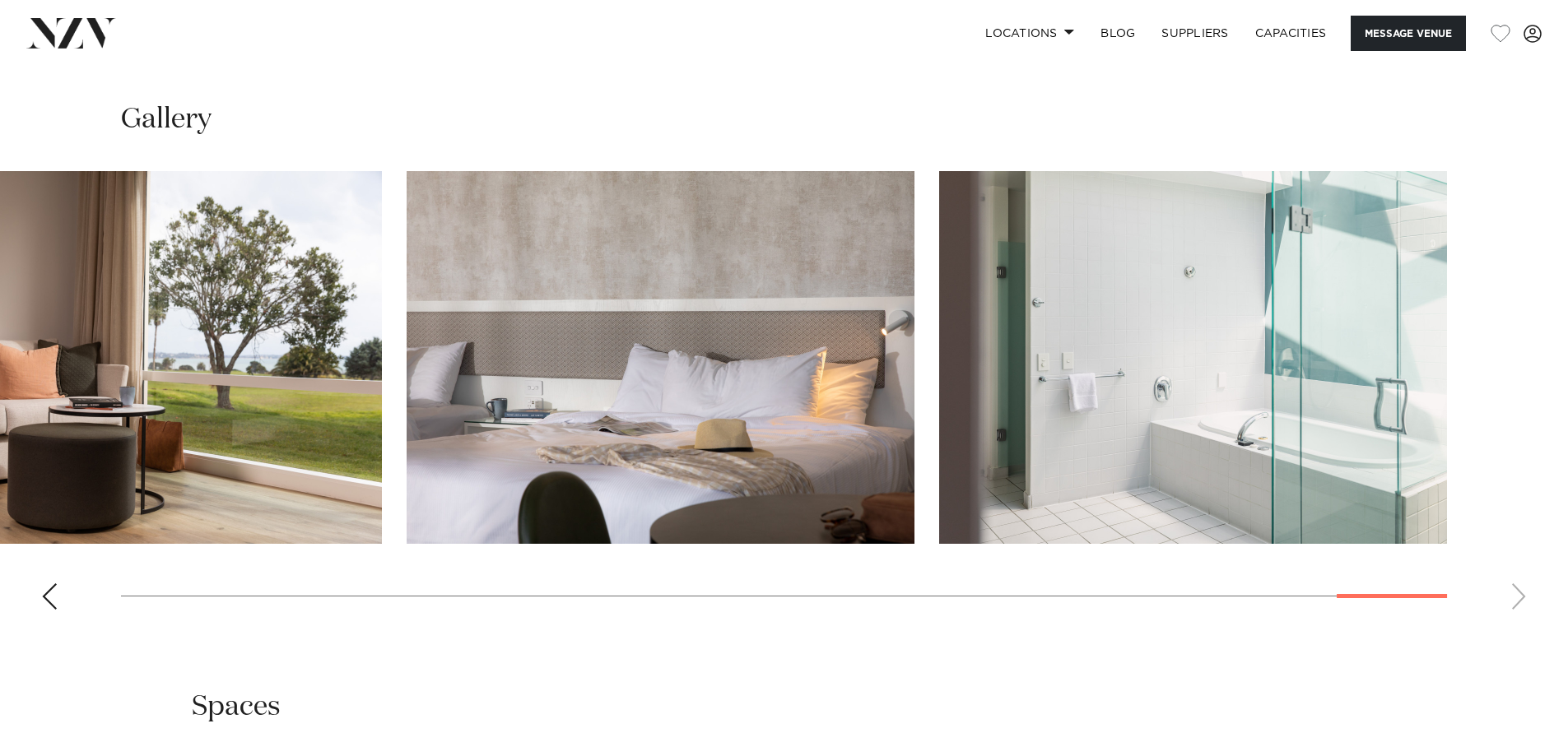
click at [1523, 623] on swiper-container at bounding box center [784, 397] width 1568 height 451
click at [1521, 623] on swiper-container at bounding box center [784, 397] width 1568 height 451
click at [1518, 623] on swiper-container at bounding box center [784, 397] width 1568 height 451
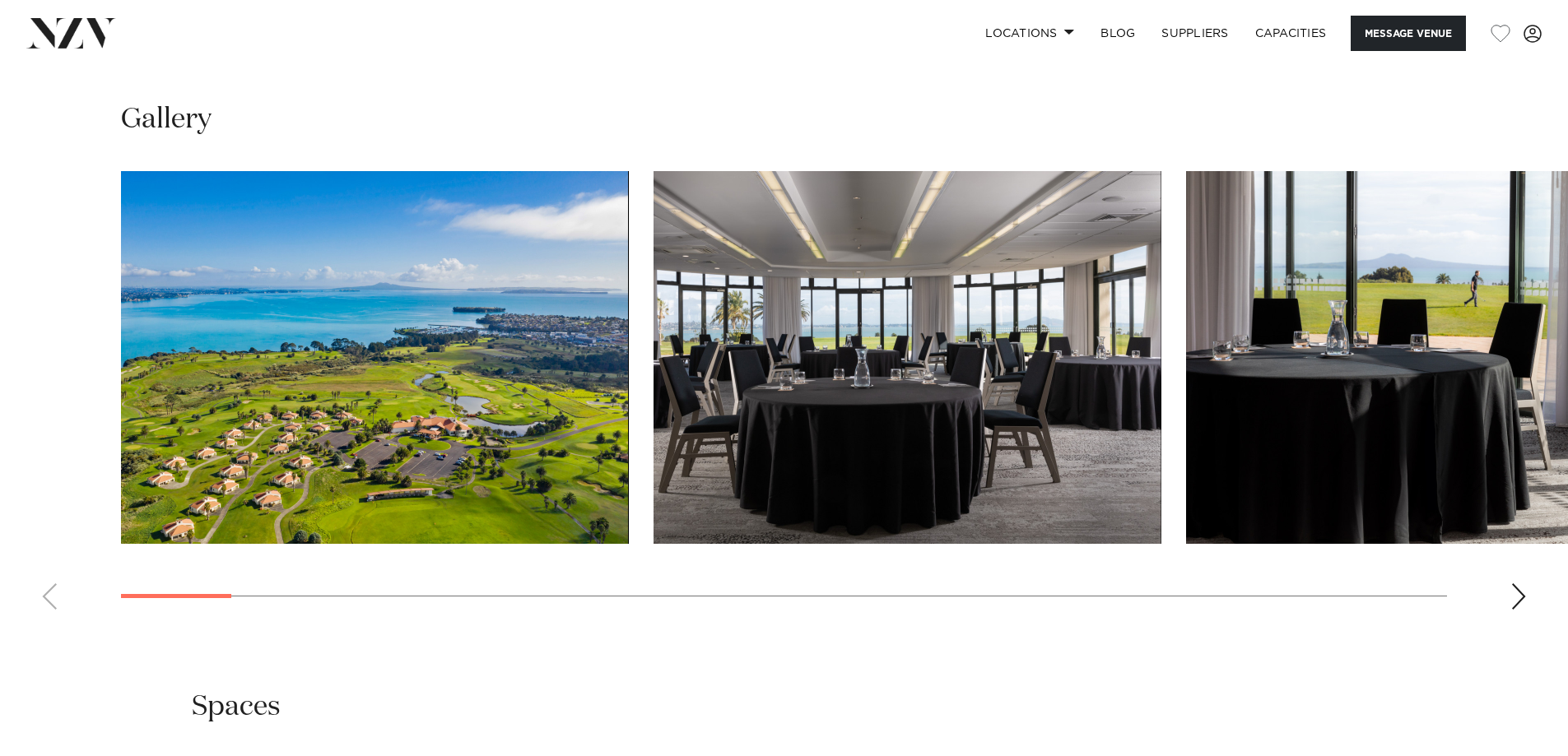
click at [152, 623] on swiper-container at bounding box center [784, 397] width 1568 height 451
click at [1519, 609] on div "Next slide" at bounding box center [1519, 596] width 16 height 26
